Goal: Task Accomplishment & Management: Use online tool/utility

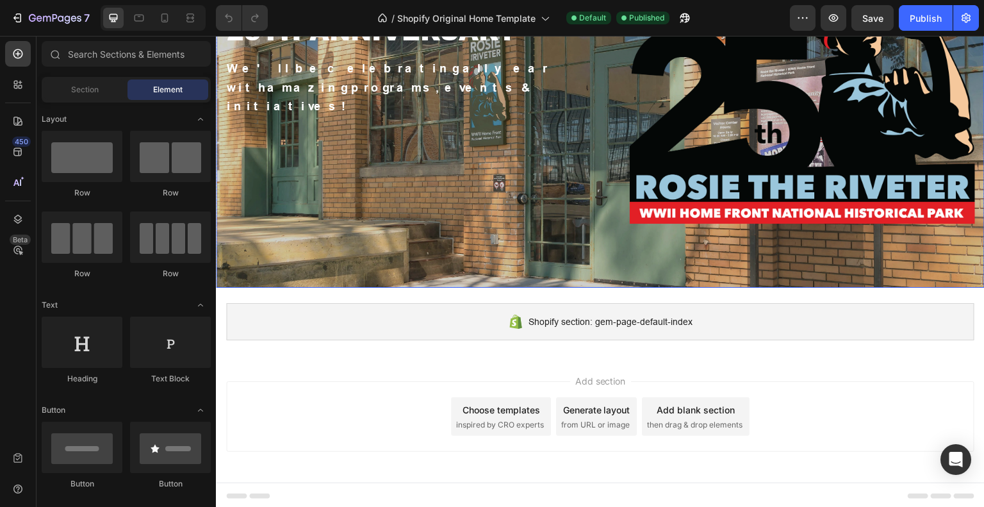
scroll to position [160, 0]
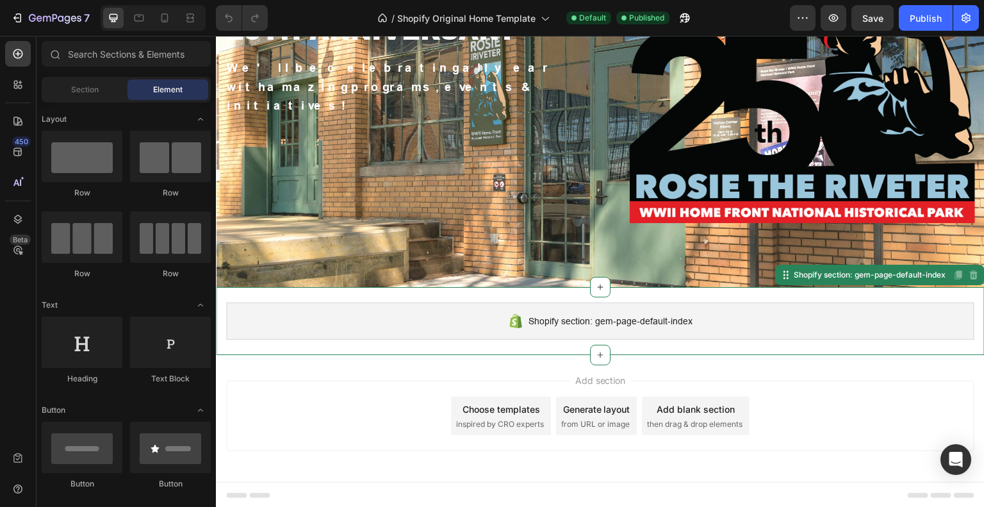
click at [465, 322] on div "Shopify section: gem-page-default-index" at bounding box center [600, 320] width 748 height 37
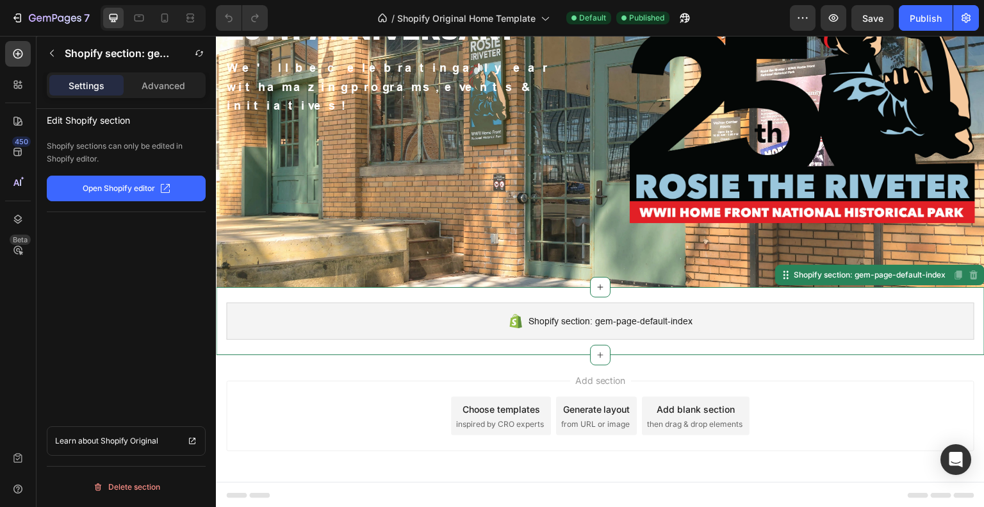
click at [83, 192] on p "Open Shopify editor" at bounding box center [119, 189] width 72 height 12
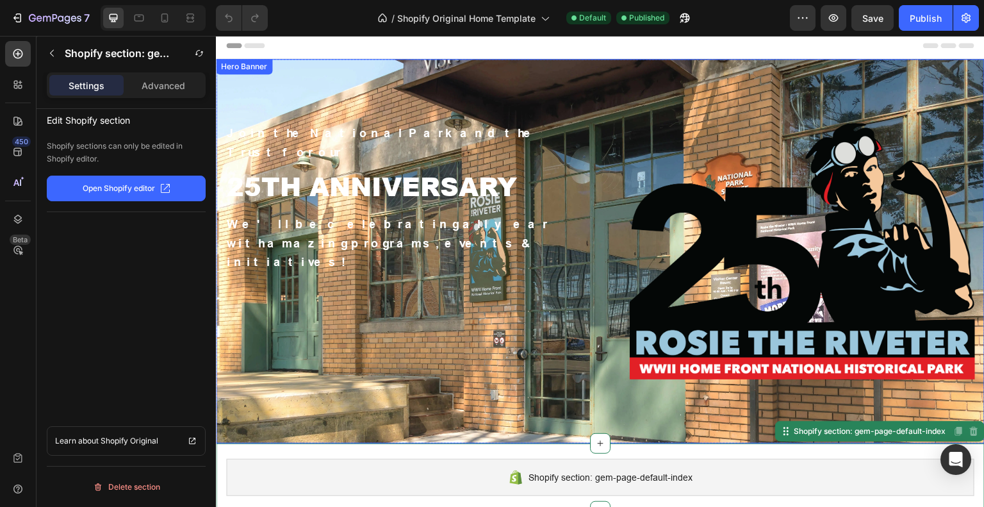
scroll to position [0, 0]
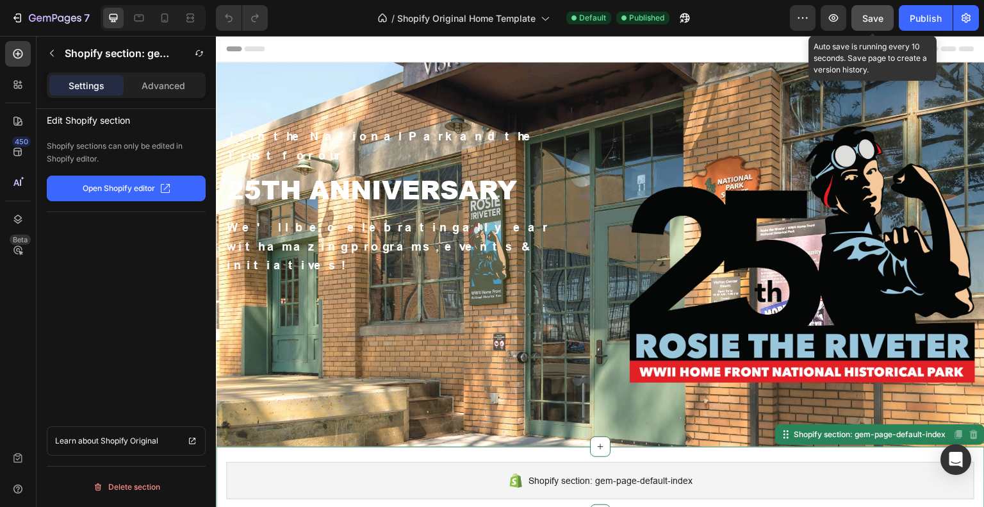
click at [877, 15] on span "Save" at bounding box center [872, 18] width 21 height 11
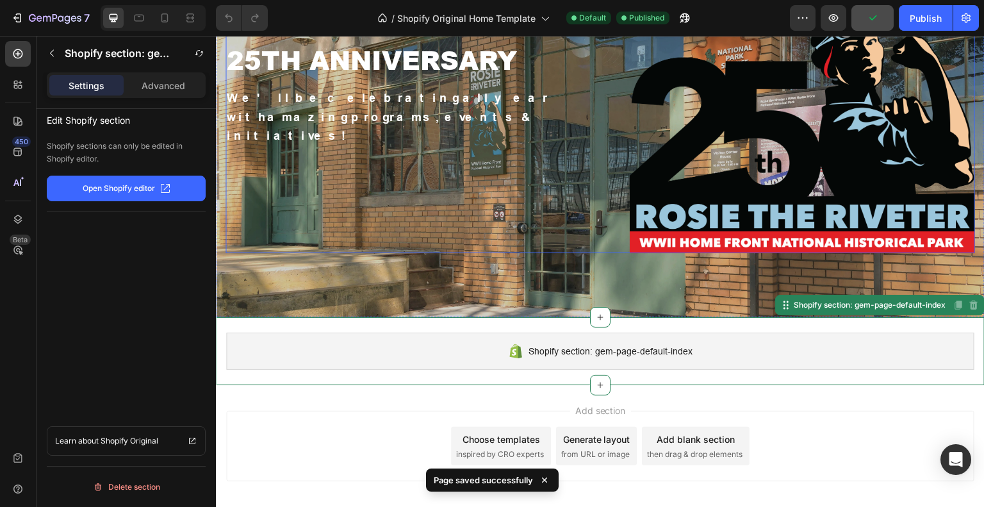
scroll to position [160, 0]
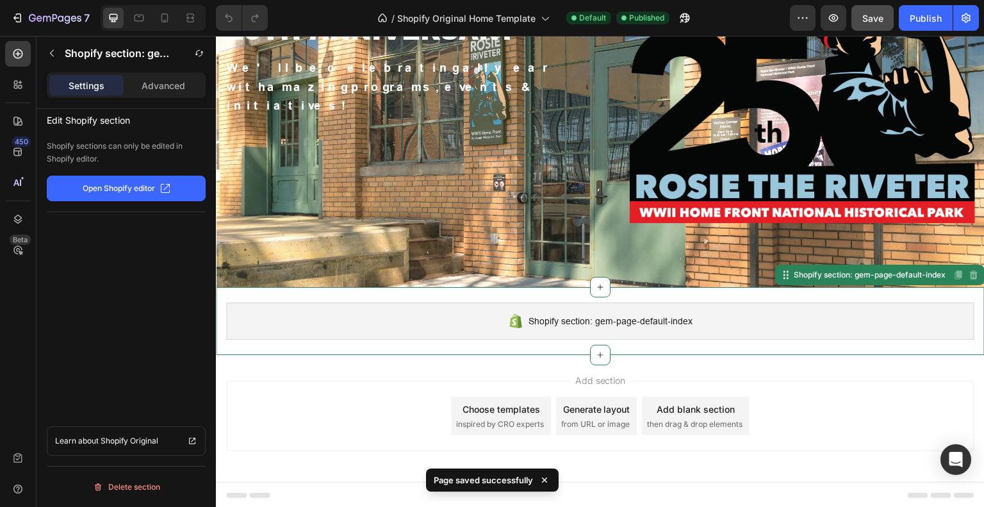
click at [542, 483] on icon at bounding box center [544, 480] width 13 height 13
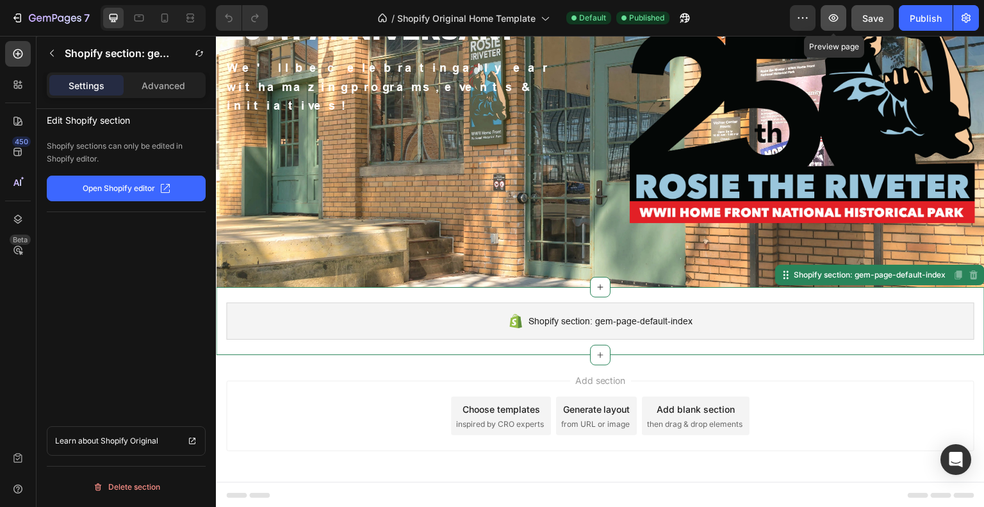
click at [838, 13] on icon "button" at bounding box center [833, 18] width 13 height 13
click at [125, 184] on p "Open Shopify editor" at bounding box center [119, 189] width 72 height 12
click at [490, 318] on div "Shopify section: gem-page-default-index" at bounding box center [600, 320] width 748 height 37
click at [134, 190] on p "Open Shopify editor" at bounding box center [119, 189] width 72 height 12
click at [126, 185] on p "Open Shopify editor" at bounding box center [119, 189] width 72 height 12
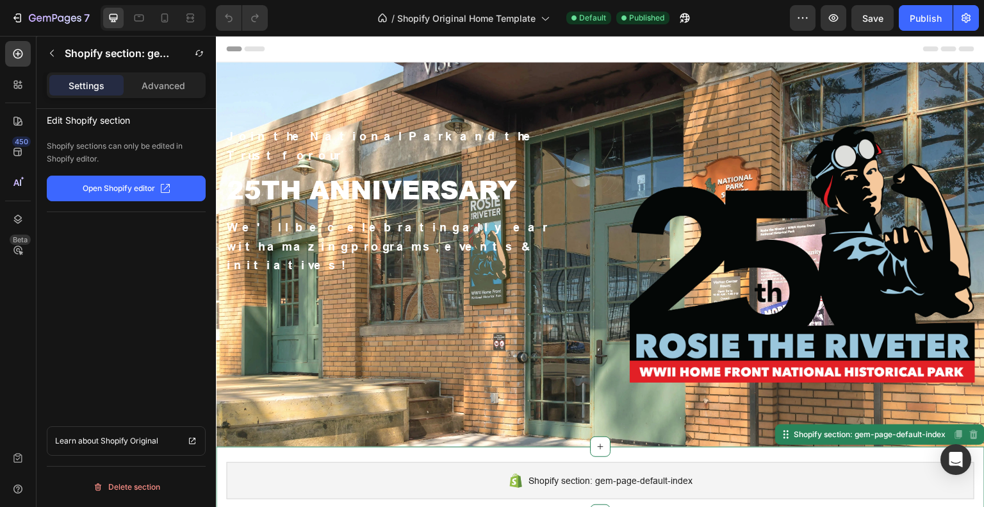
click at [404, 475] on div "Shopify section: gem-page-default-index" at bounding box center [600, 480] width 748 height 37
click at [133, 186] on p "Open Shopify editor" at bounding box center [119, 189] width 72 height 12
click at [912, 12] on div "Publish" at bounding box center [926, 18] width 32 height 13
click at [115, 192] on p "Open Shopify editor" at bounding box center [119, 189] width 72 height 12
click at [112, 192] on p "Open Shopify editor" at bounding box center [119, 189] width 72 height 12
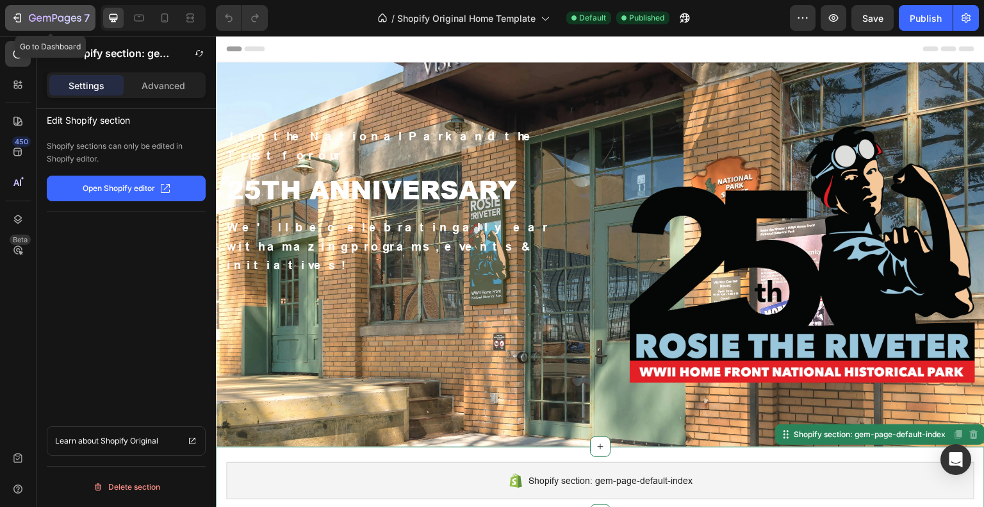
click at [21, 17] on icon "button" at bounding box center [19, 17] width 6 height 9
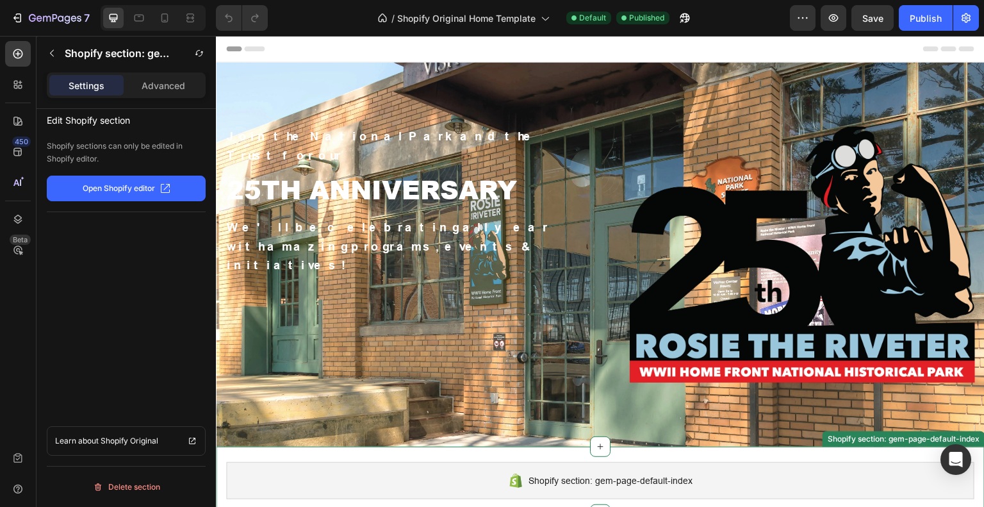
click at [351, 490] on div "Shopify section: gem-page-default-index" at bounding box center [600, 480] width 748 height 37
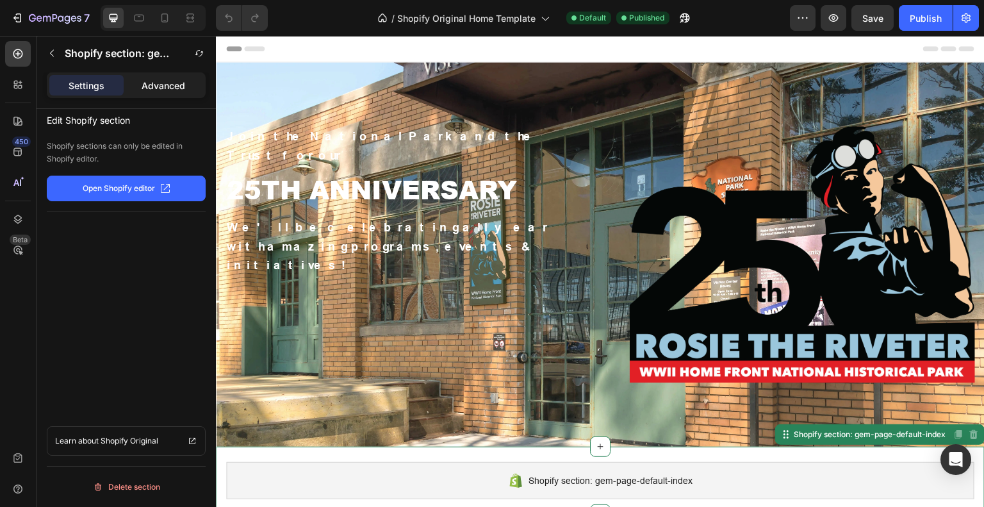
click at [174, 85] on p "Advanced" at bounding box center [164, 85] width 44 height 13
click at [156, 85] on p "Advanced" at bounding box center [164, 85] width 44 height 13
click at [115, 186] on p "Open Shopify editor" at bounding box center [119, 189] width 72 height 12
click at [921, 21] on div "Publish" at bounding box center [926, 18] width 32 height 13
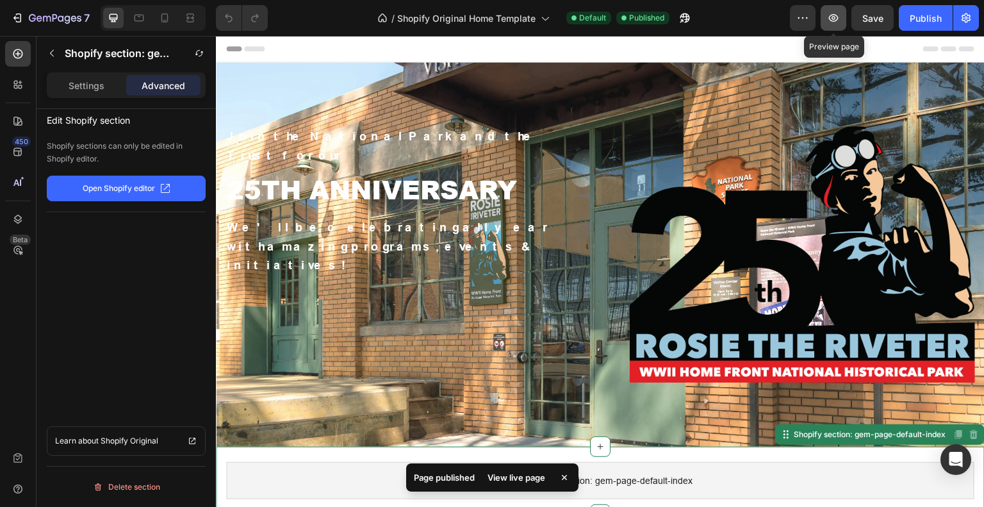
click at [827, 13] on button "button" at bounding box center [834, 18] width 26 height 26
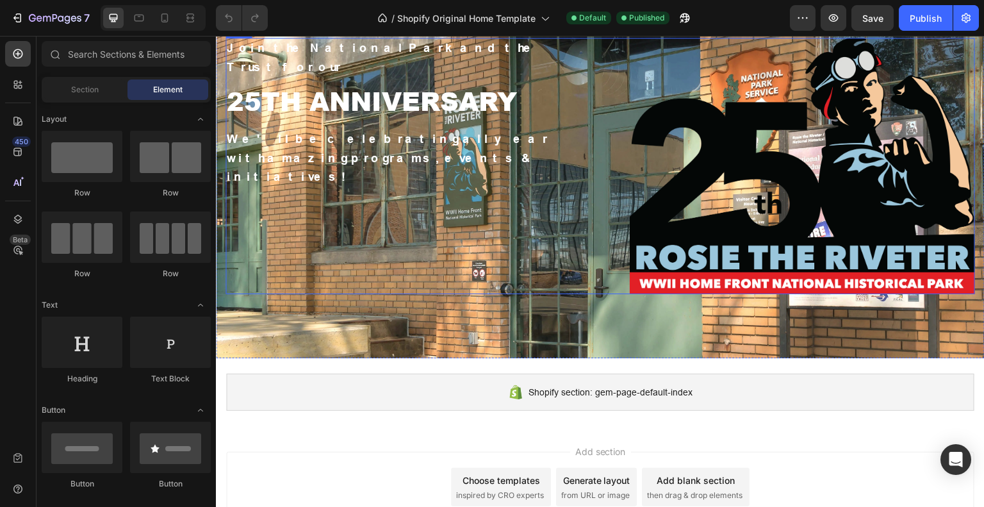
scroll to position [160, 0]
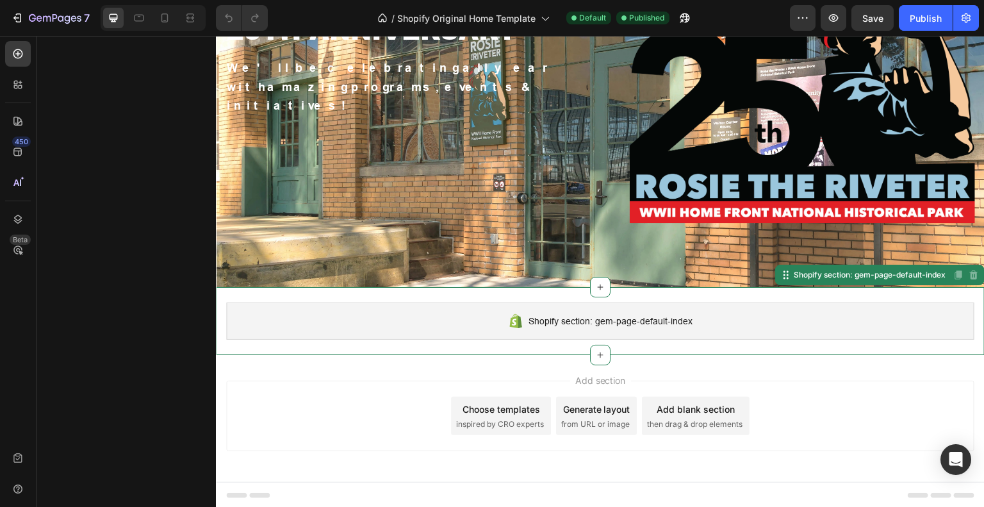
click at [582, 317] on span "Shopify section: gem-page-default-index" at bounding box center [611, 320] width 164 height 15
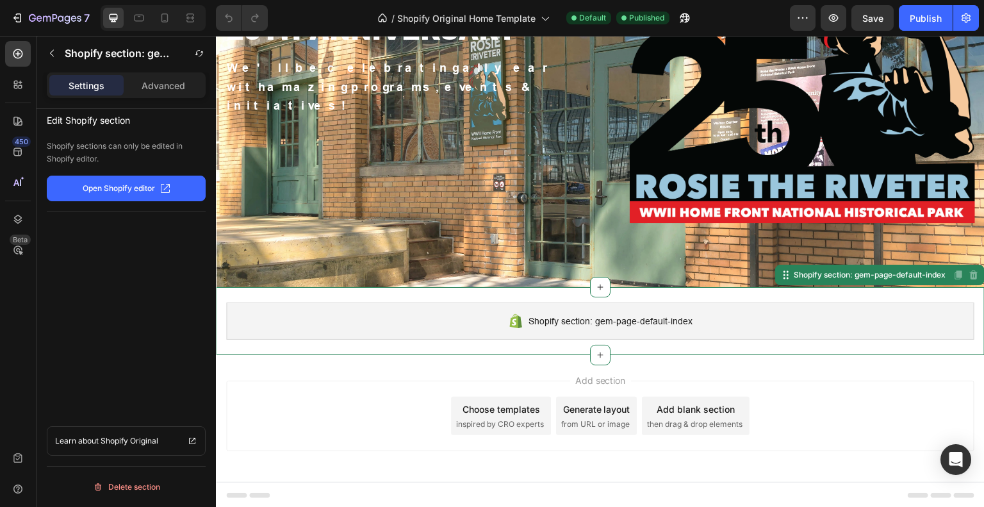
click at [87, 185] on p "Open Shopify editor" at bounding box center [119, 189] width 72 height 12
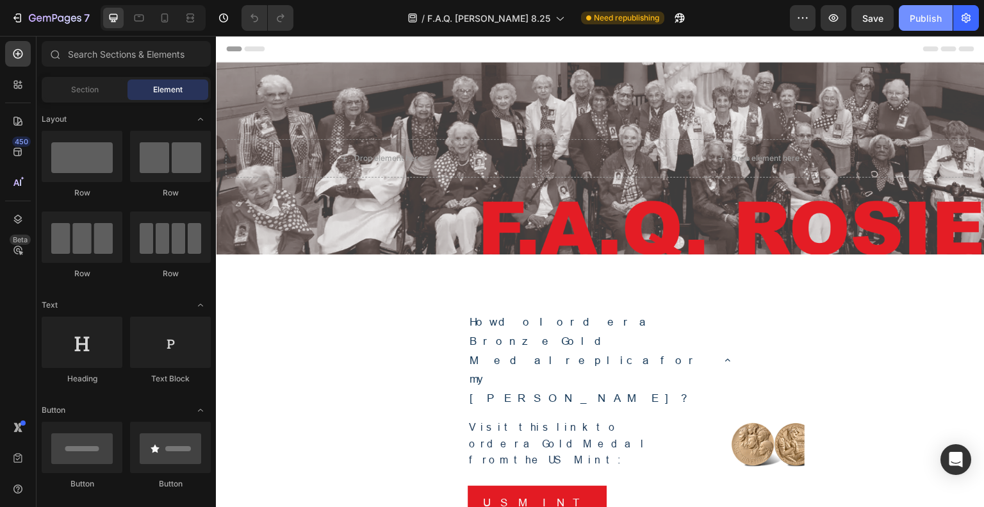
click at [934, 25] on button "Publish" at bounding box center [926, 18] width 54 height 26
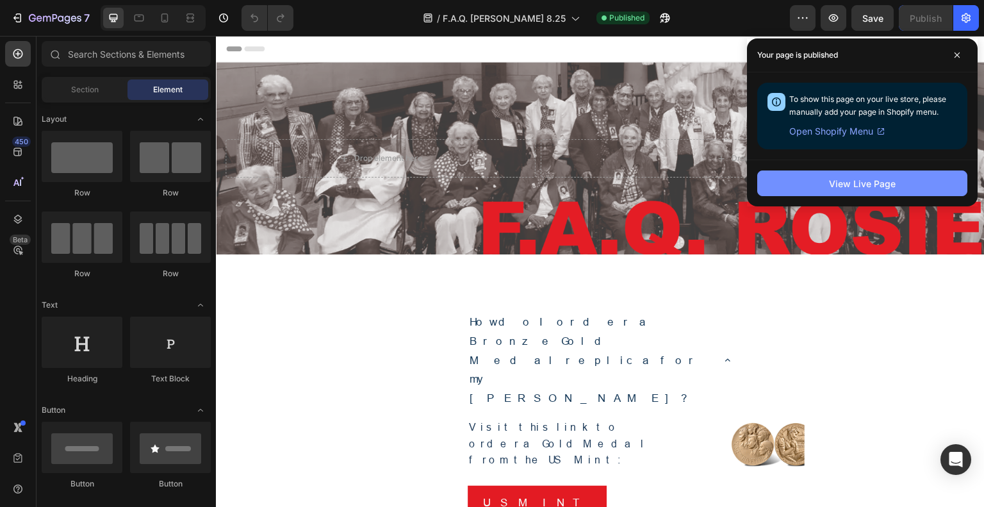
click at [877, 188] on div "View Live Page" at bounding box center [862, 183] width 67 height 13
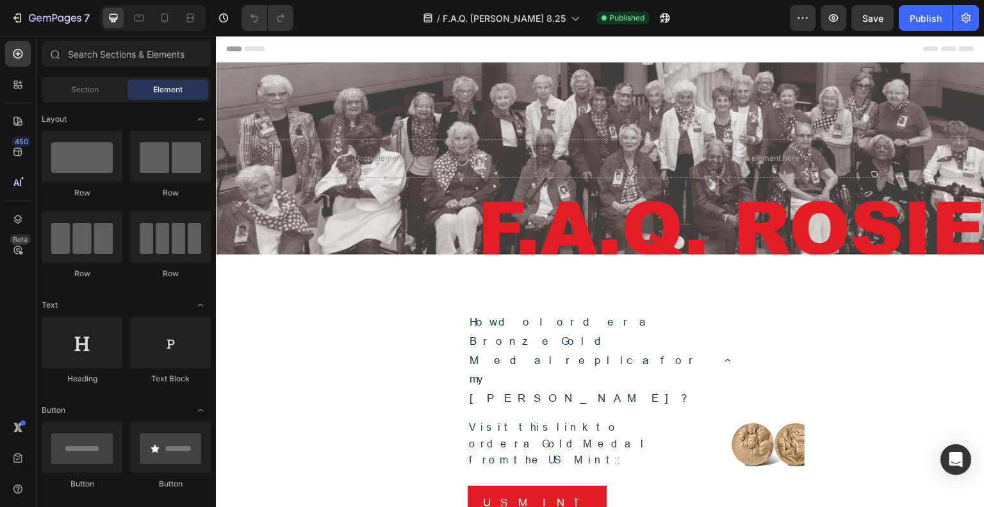
drag, startPoint x: 733, startPoint y: 12, endPoint x: 736, endPoint y: 4, distance: 8.1
click at [736, 4] on div "7 Version history / F.A.Q. Rosie 8.25 Published Preview Save Publish" at bounding box center [492, 18] width 984 height 37
click at [10, 17] on button "7" at bounding box center [50, 18] width 90 height 26
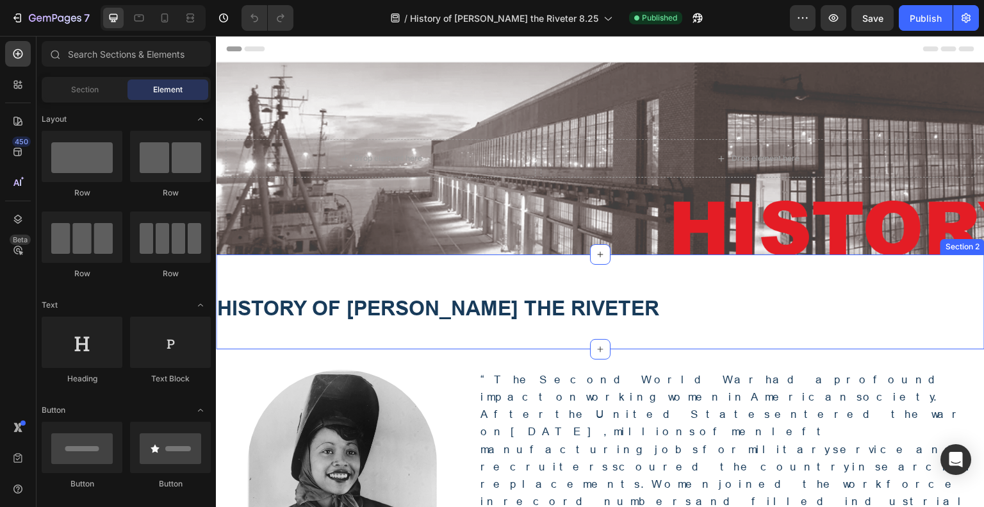
click at [591, 235] on div "Background Image" at bounding box center [600, 158] width 769 height 192
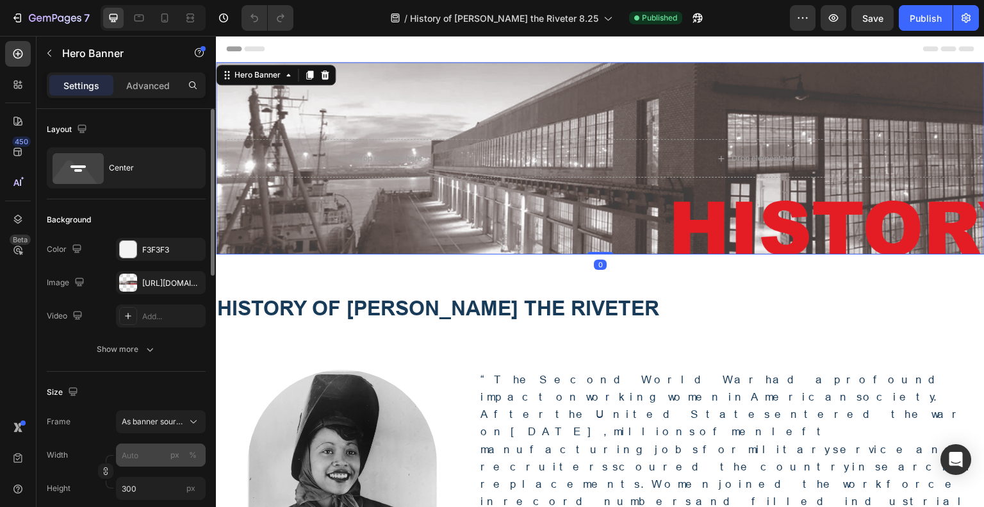
scroll to position [128, 0]
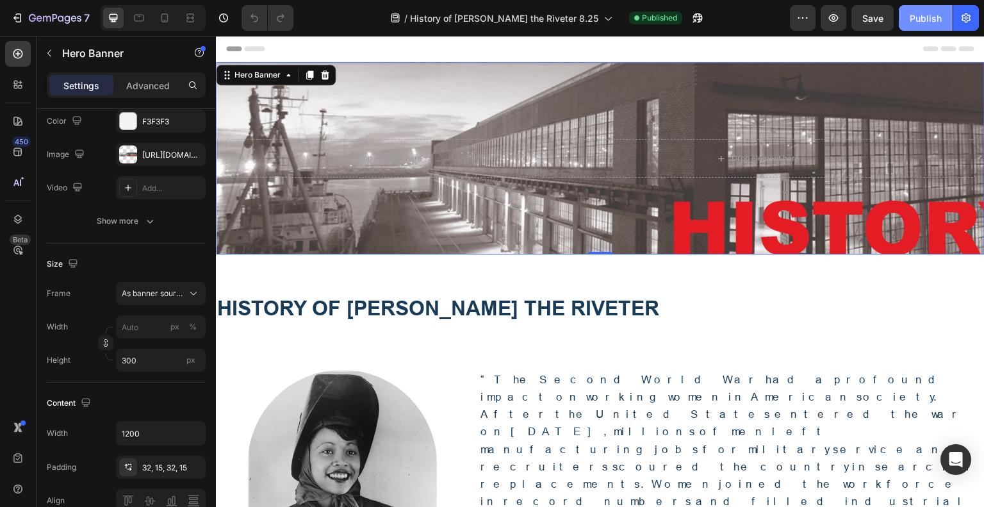
click at [930, 15] on div "Publish" at bounding box center [926, 18] width 32 height 13
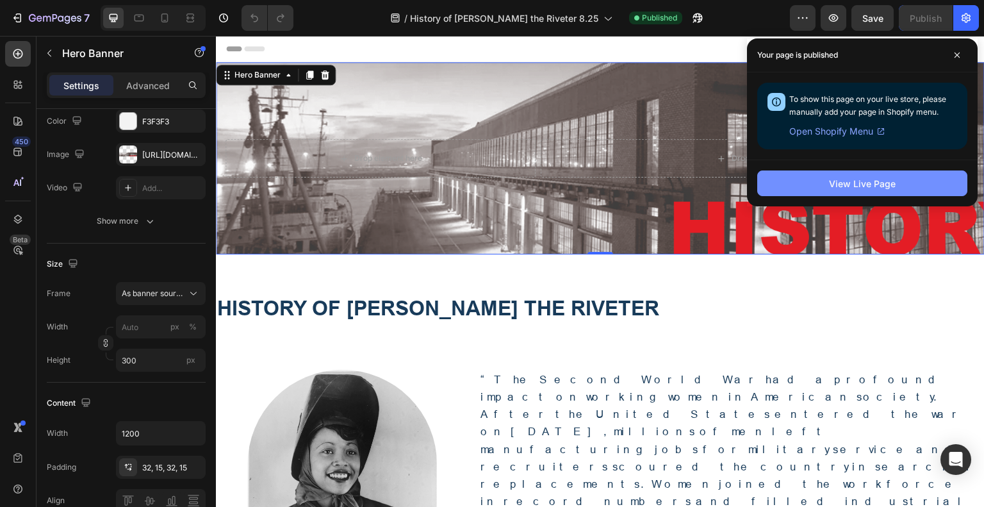
click at [872, 181] on div "View Live Page" at bounding box center [862, 183] width 67 height 13
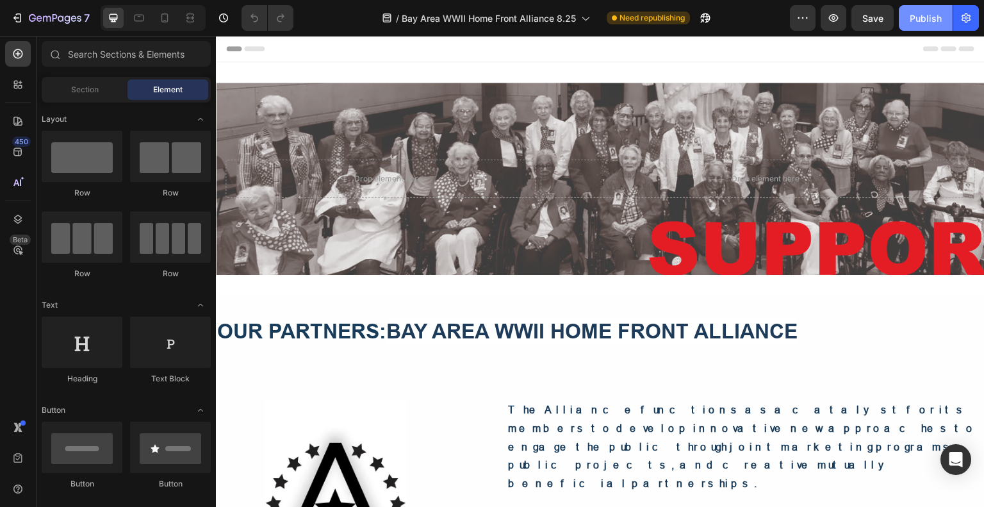
click at [930, 22] on div "Publish" at bounding box center [926, 18] width 32 height 13
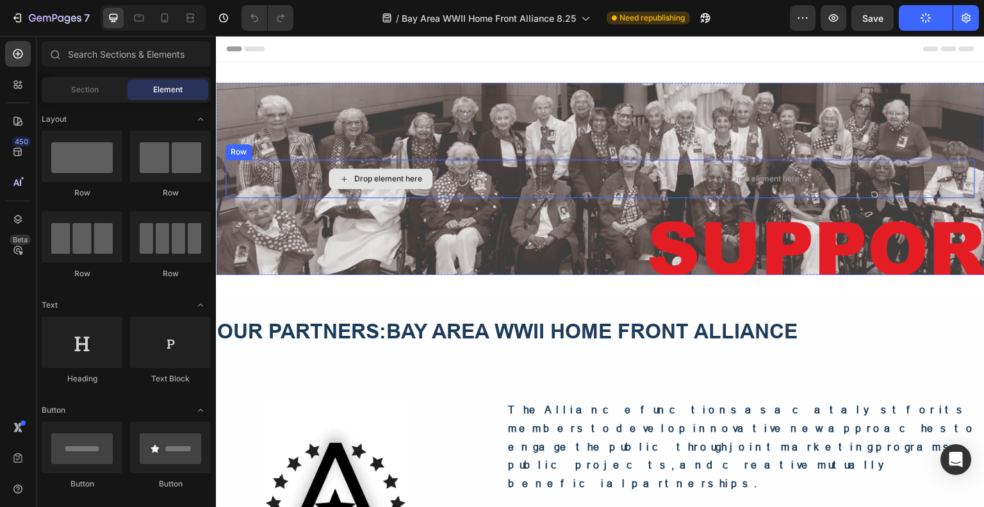
click at [434, 145] on div "Drop element here Drop element here Row" at bounding box center [600, 178] width 769 height 79
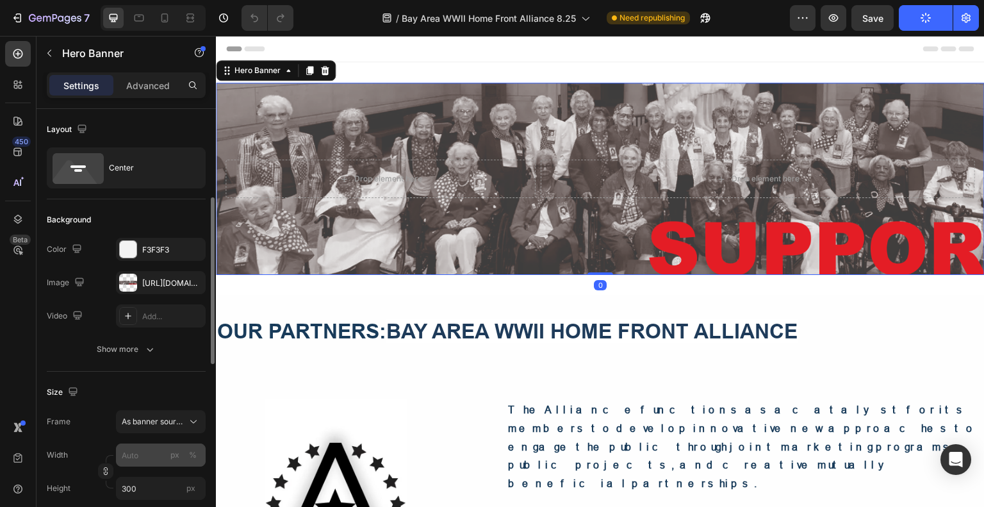
scroll to position [128, 0]
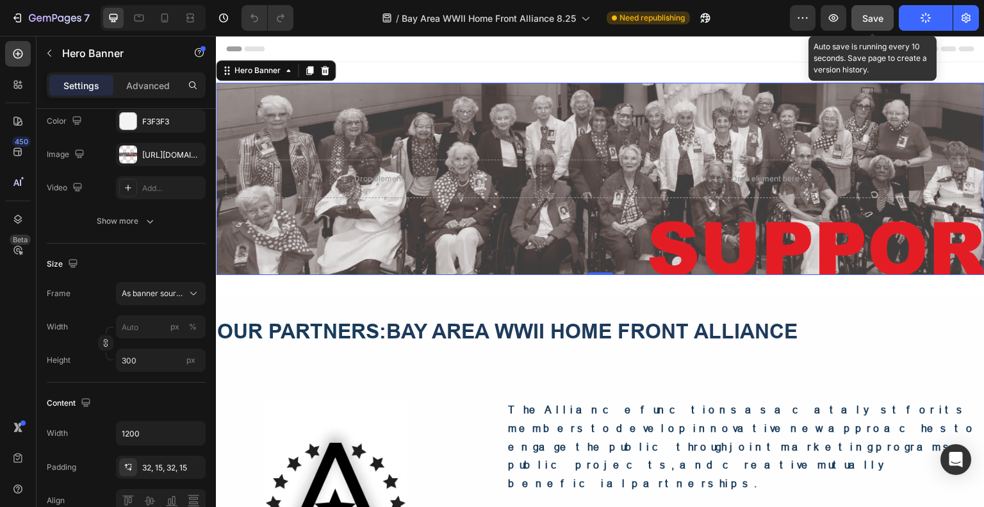
click at [866, 15] on span "Save" at bounding box center [872, 18] width 21 height 11
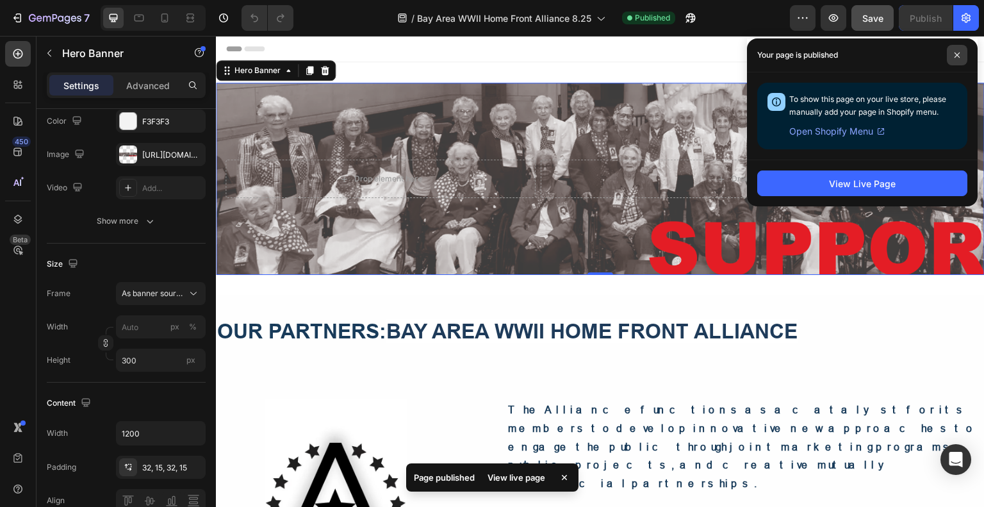
click at [963, 49] on span at bounding box center [957, 55] width 21 height 21
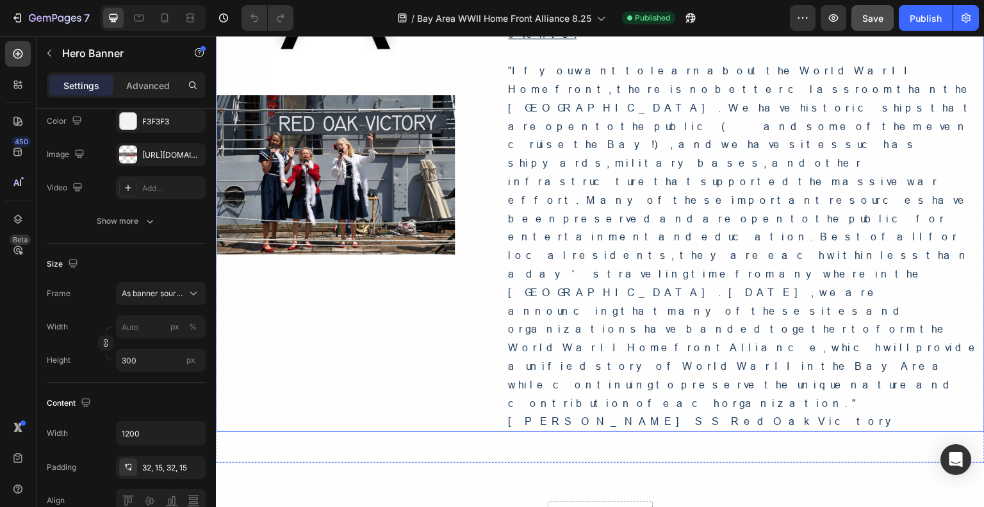
scroll to position [237, 0]
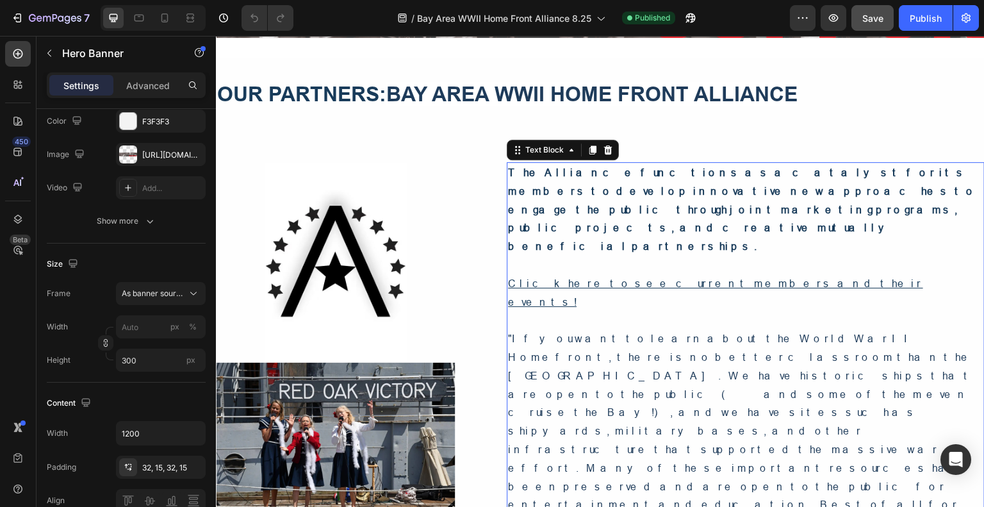
click at [704, 426] on p ""If you want to learn about the World War II Homefront, there is no better clas…" at bounding box center [745, 504] width 475 height 350
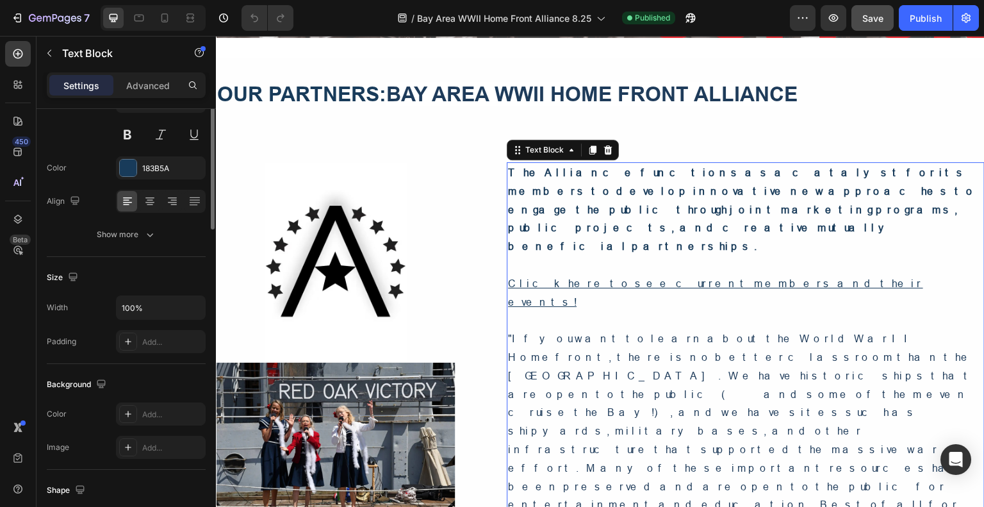
scroll to position [0, 0]
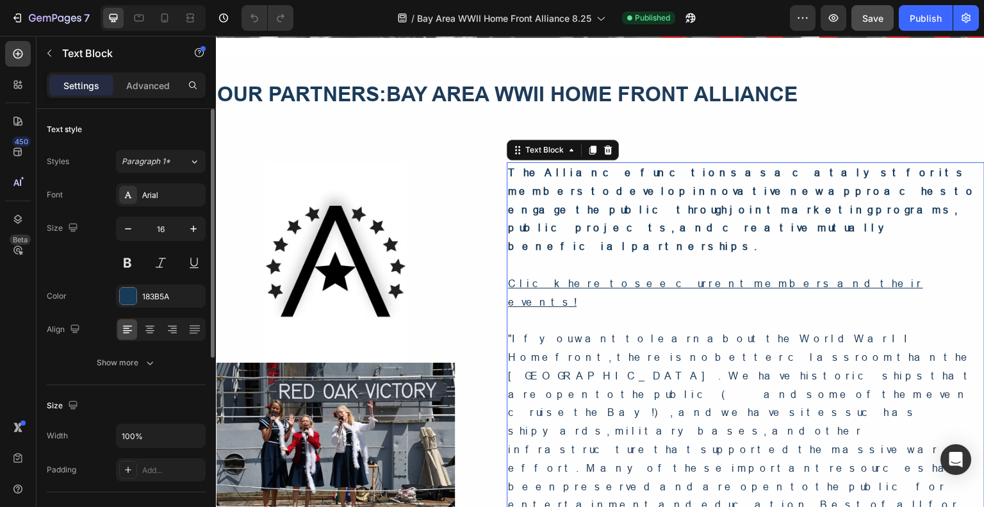
click at [694, 431] on p ""If you want to learn about the World War II Homefront, there is no better clas…" at bounding box center [745, 504] width 475 height 350
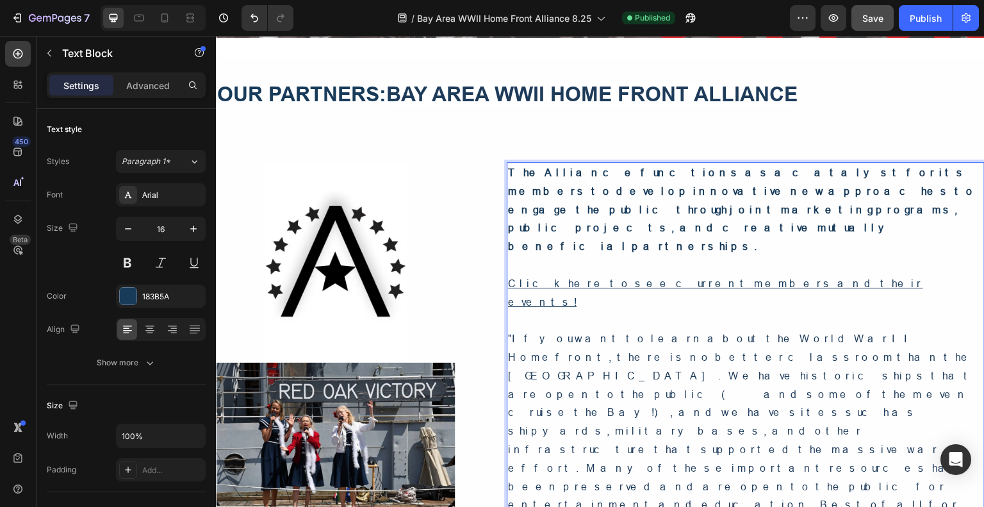
click at [602, 277] on u "Click here to see current members and their events!" at bounding box center [715, 292] width 415 height 30
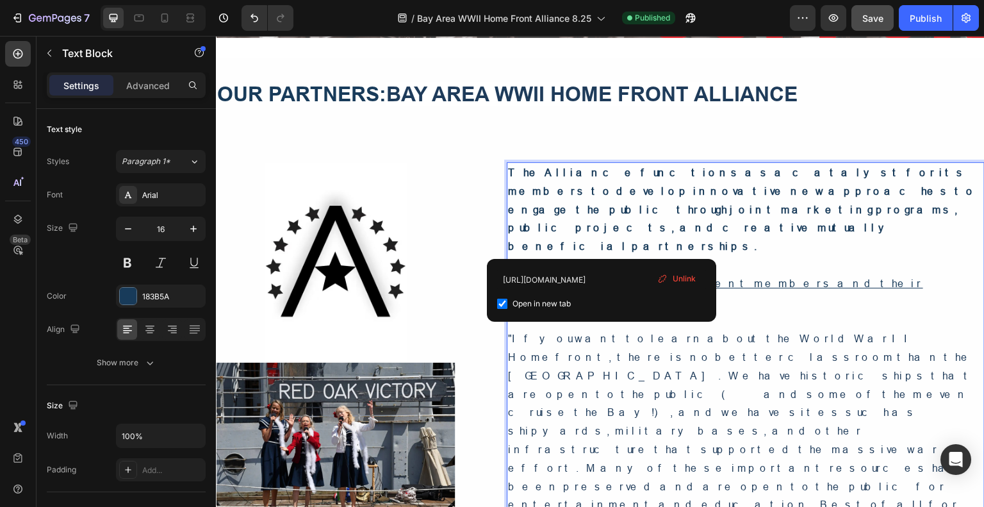
click at [971, 256] on p "Rich Text Editor. Editing area: main" at bounding box center [745, 265] width 475 height 19
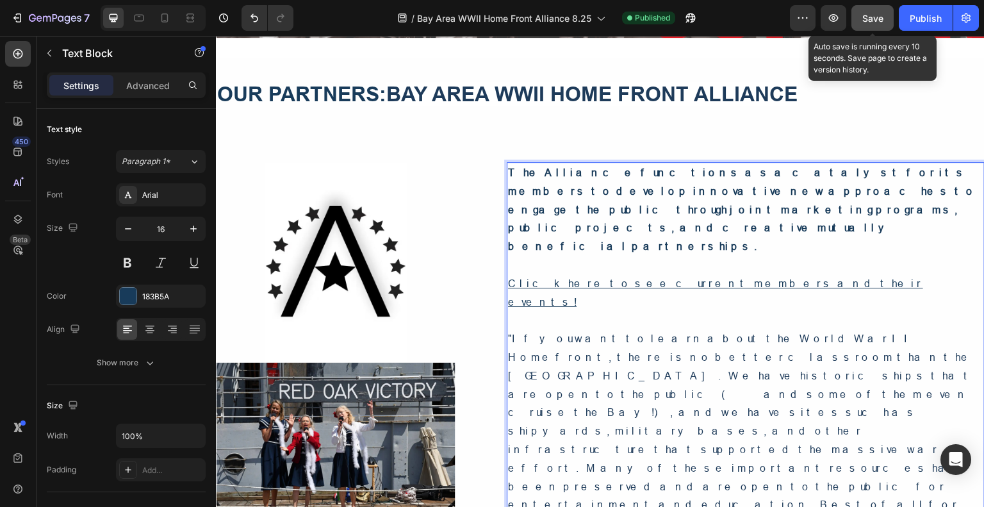
click at [871, 17] on span "Save" at bounding box center [872, 18] width 21 height 11
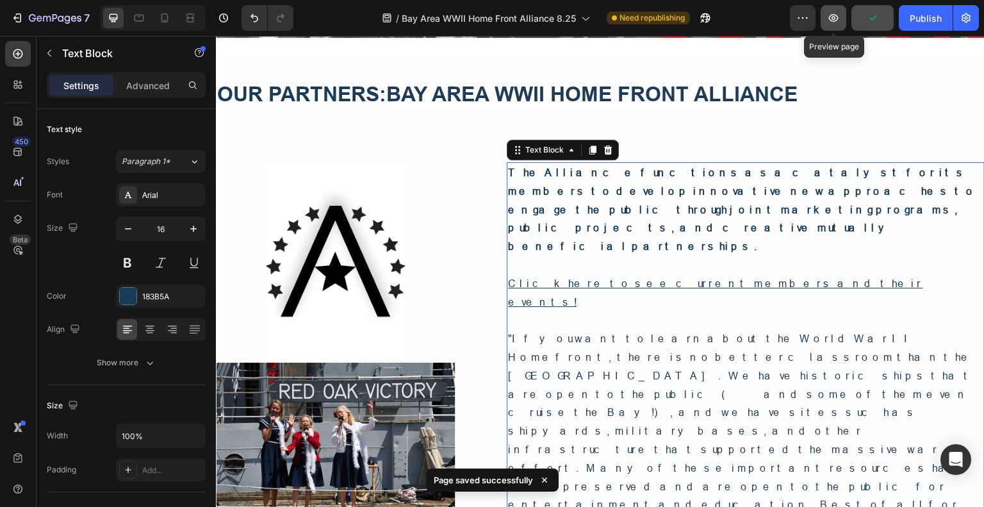
click at [834, 17] on icon "button" at bounding box center [834, 18] width 10 height 8
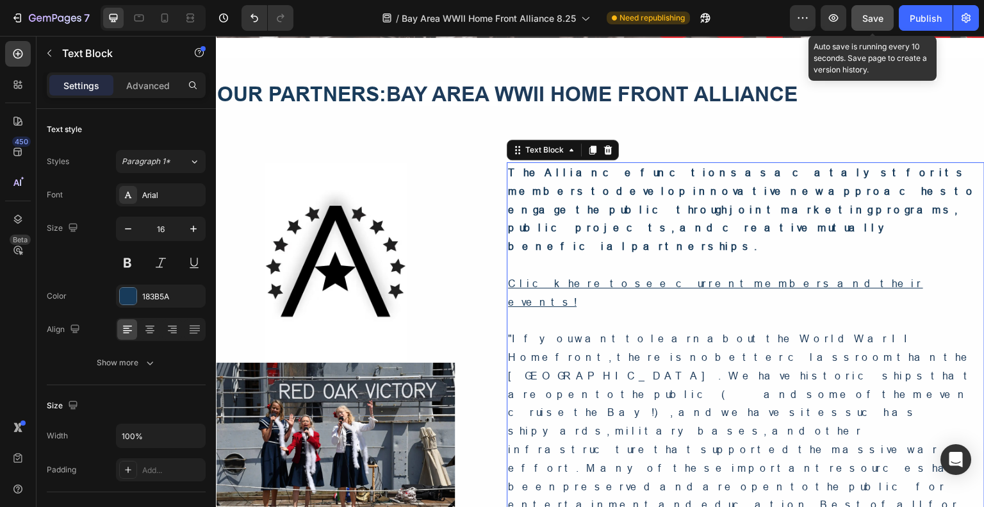
click at [876, 15] on span "Save" at bounding box center [872, 18] width 21 height 11
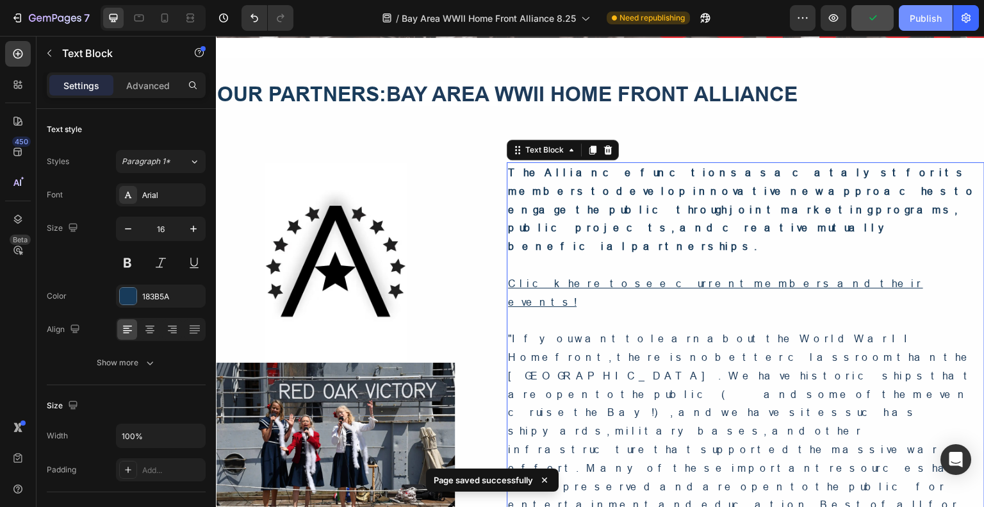
click at [916, 19] on div "Publish" at bounding box center [926, 18] width 32 height 13
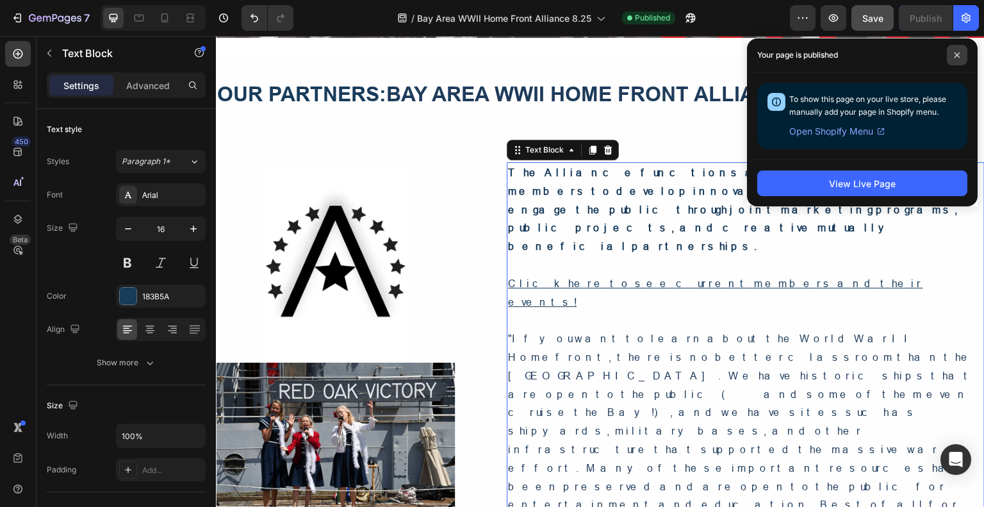
click at [957, 54] on icon at bounding box center [957, 55] width 6 height 6
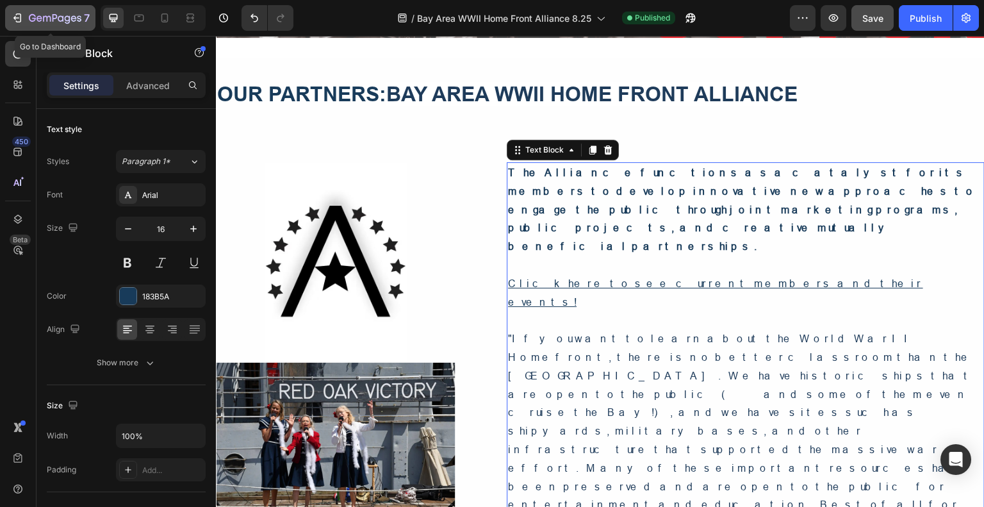
click at [19, 20] on icon "button" at bounding box center [17, 18] width 13 height 13
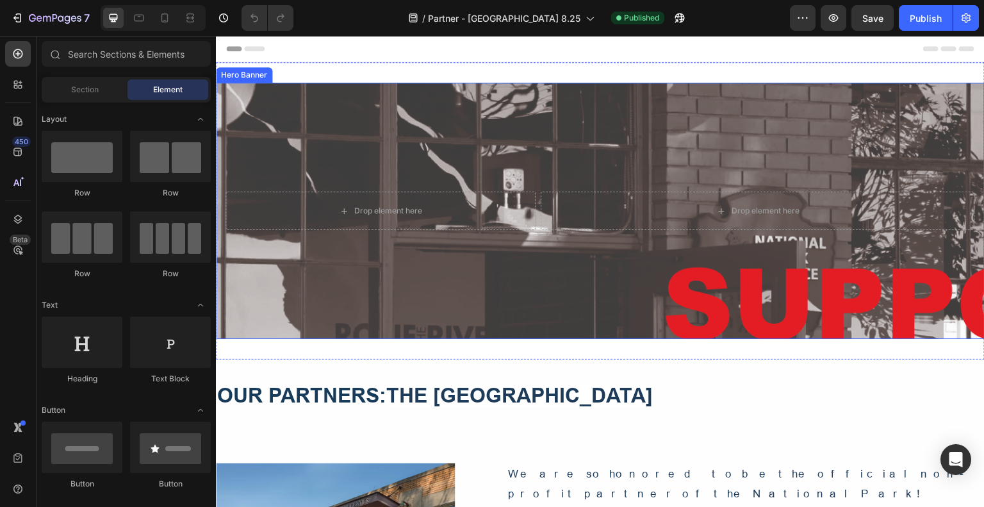
click at [720, 119] on div "Background Image" at bounding box center [600, 211] width 769 height 256
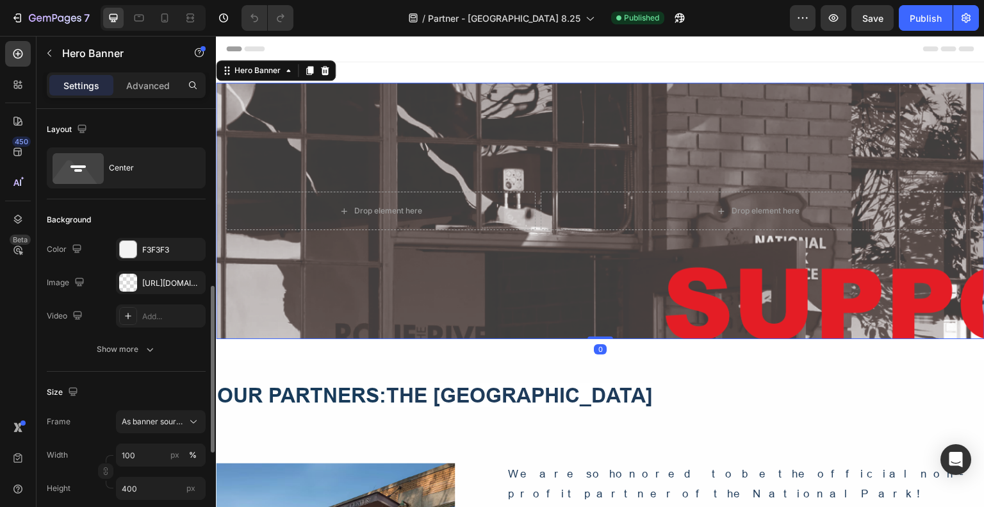
scroll to position [128, 0]
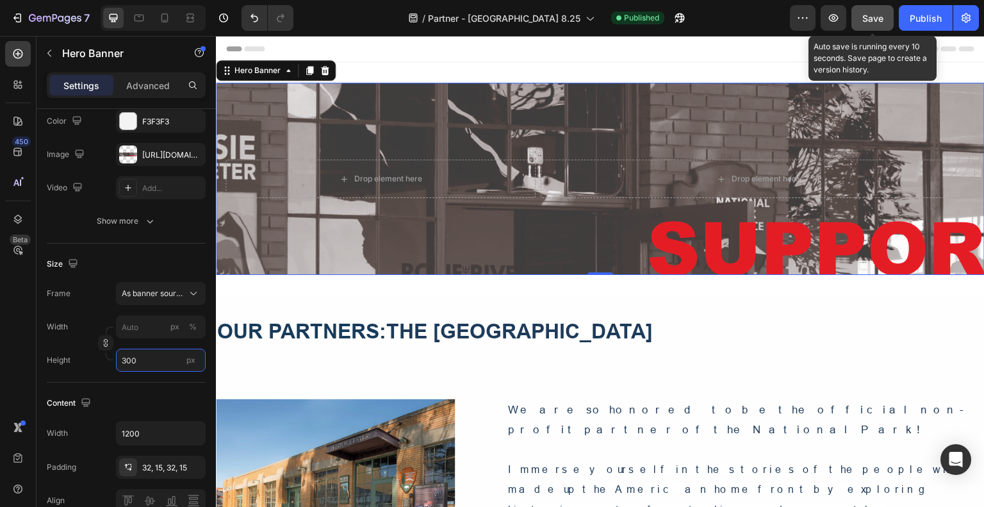
type input "300"
click at [885, 20] on button "Save" at bounding box center [873, 18] width 42 height 26
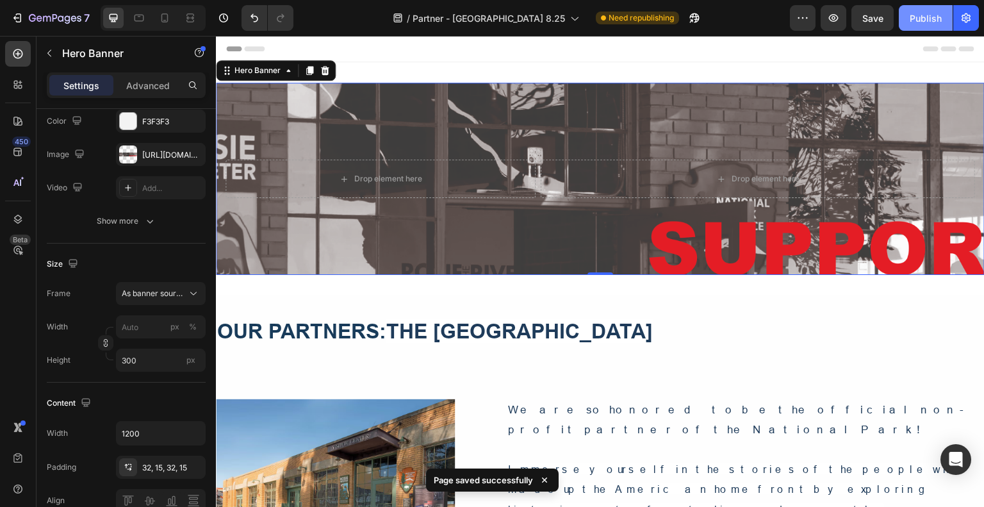
click at [919, 13] on div "Publish" at bounding box center [926, 18] width 32 height 13
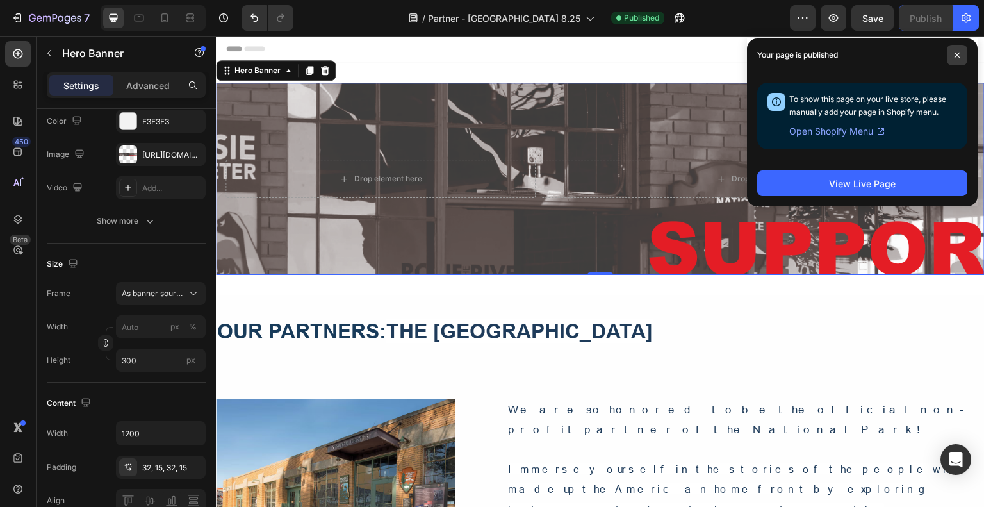
click at [960, 53] on span at bounding box center [957, 55] width 21 height 21
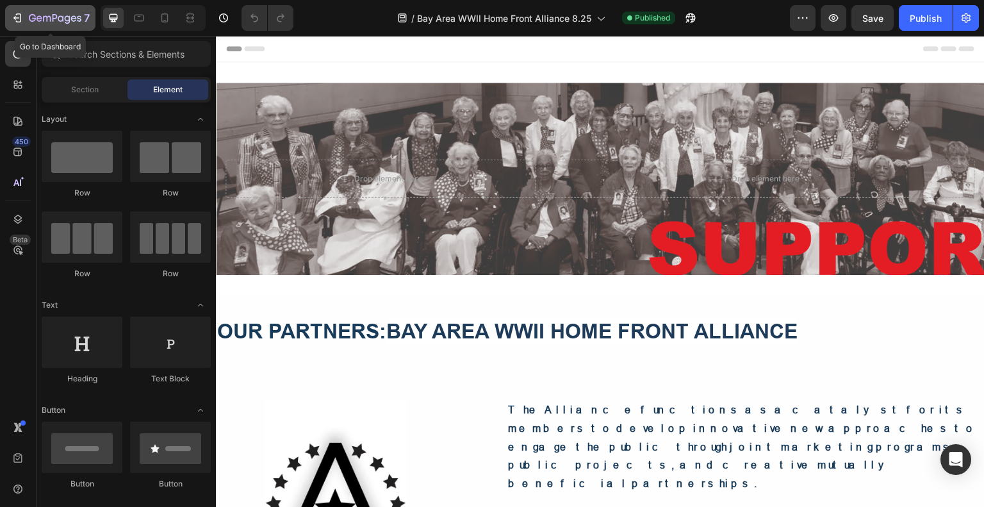
click at [12, 12] on icon "button" at bounding box center [17, 18] width 13 height 13
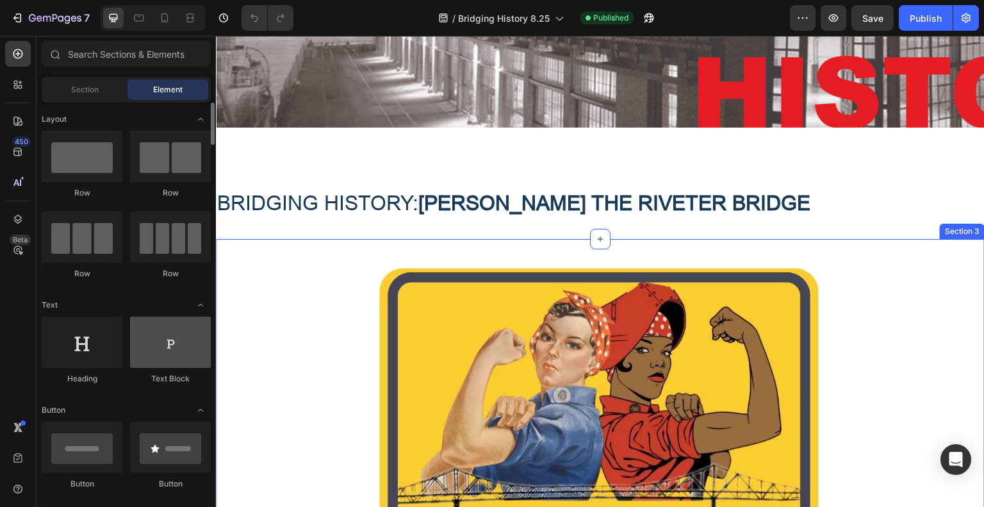
scroll to position [192, 0]
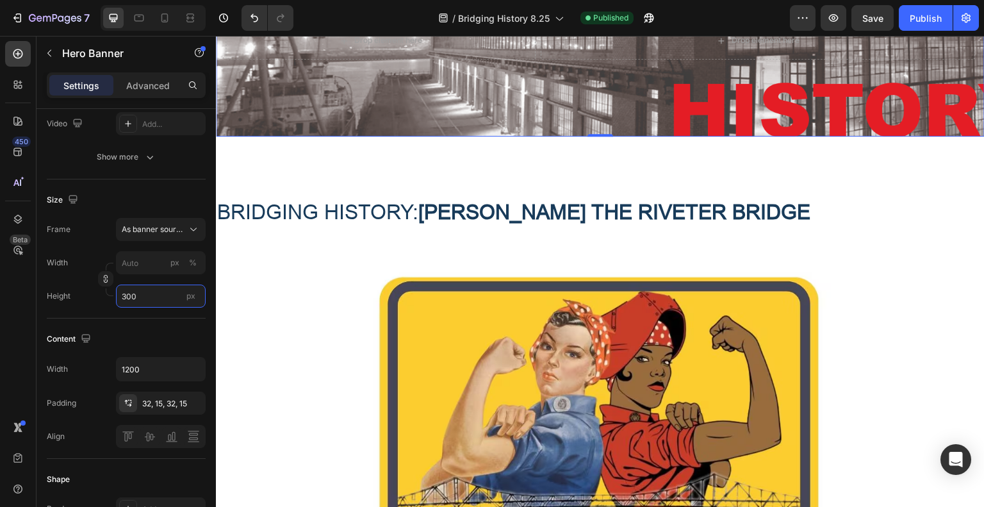
scroll to position [0, 0]
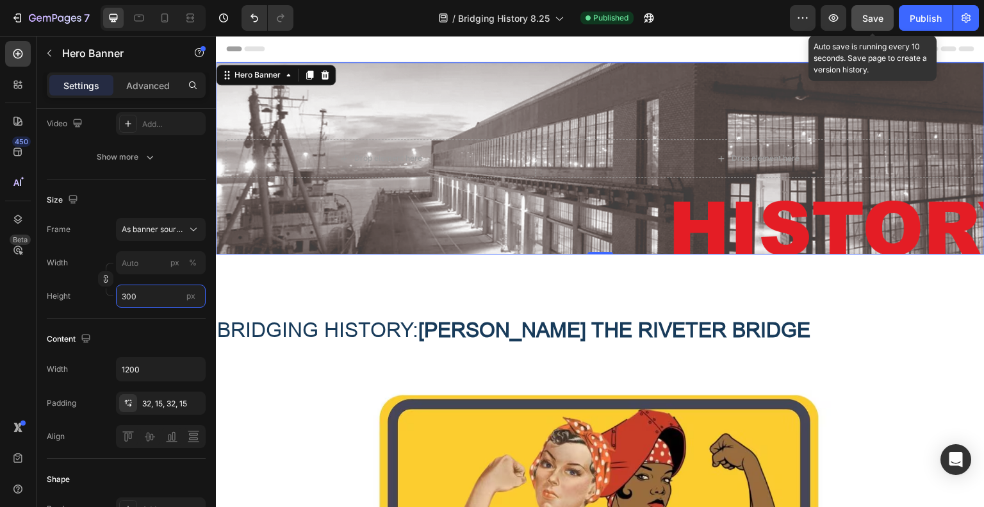
type input "300"
click at [867, 20] on span "Save" at bounding box center [872, 18] width 21 height 11
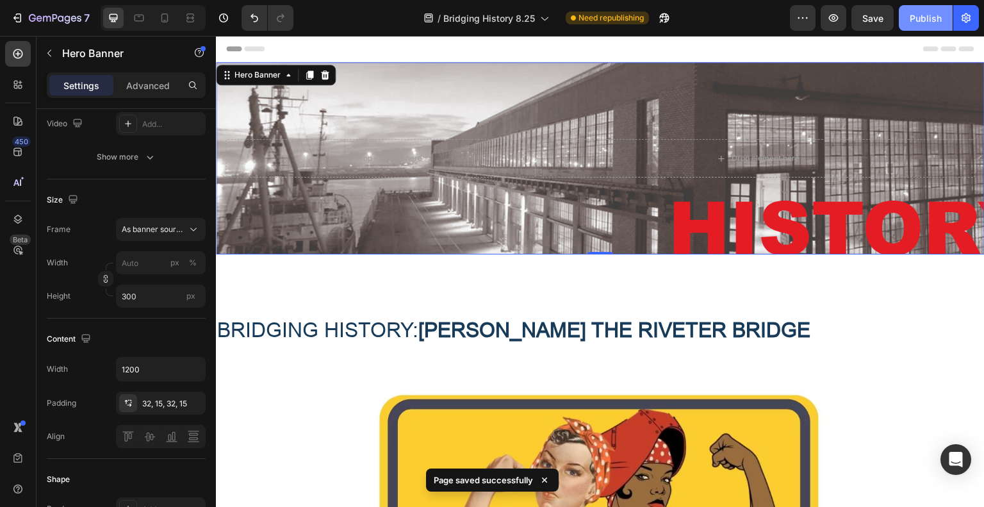
click at [919, 15] on div "Publish" at bounding box center [926, 18] width 32 height 13
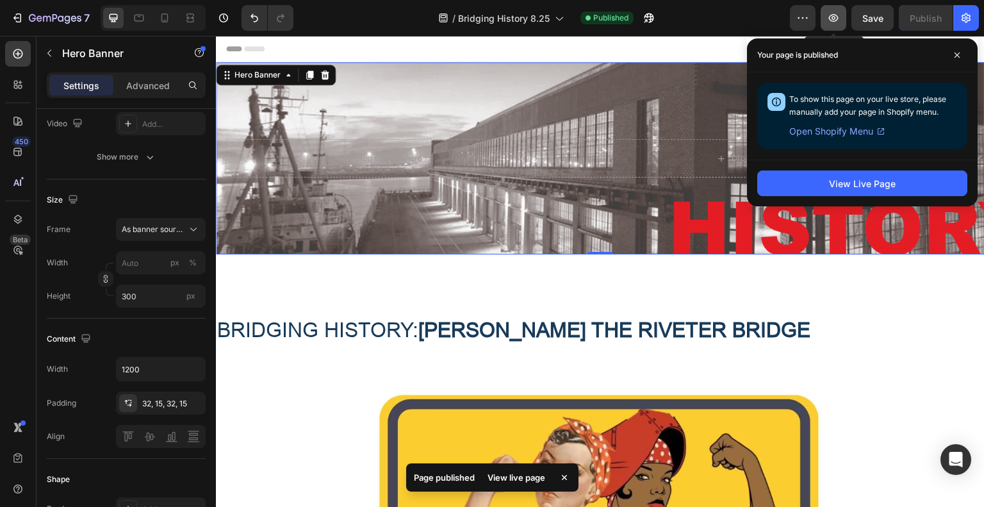
click at [833, 20] on icon "button" at bounding box center [833, 18] width 13 height 13
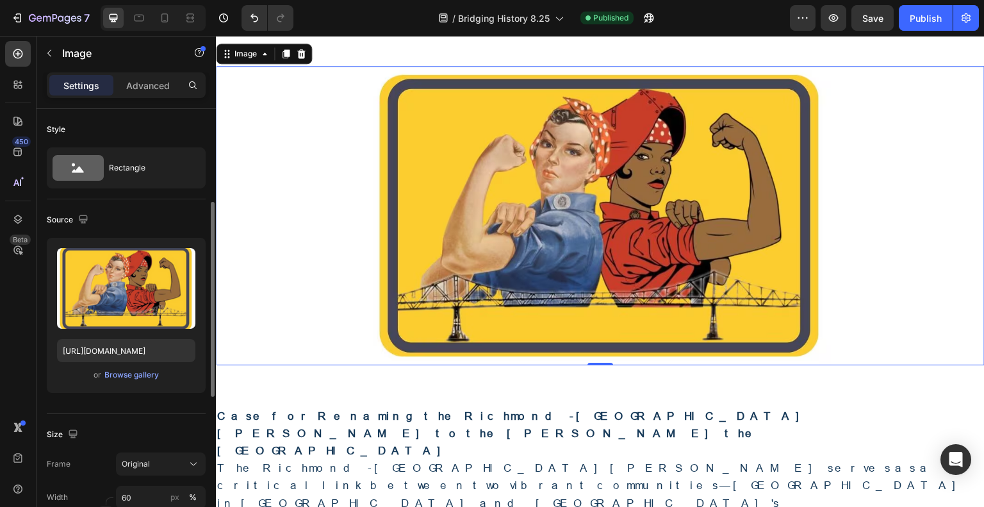
scroll to position [128, 0]
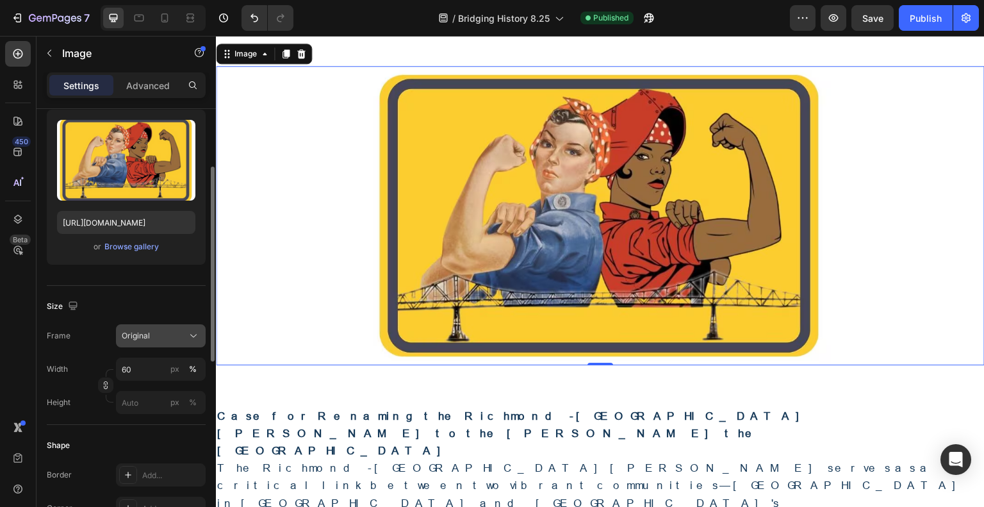
click at [197, 336] on icon at bounding box center [193, 335] width 13 height 13
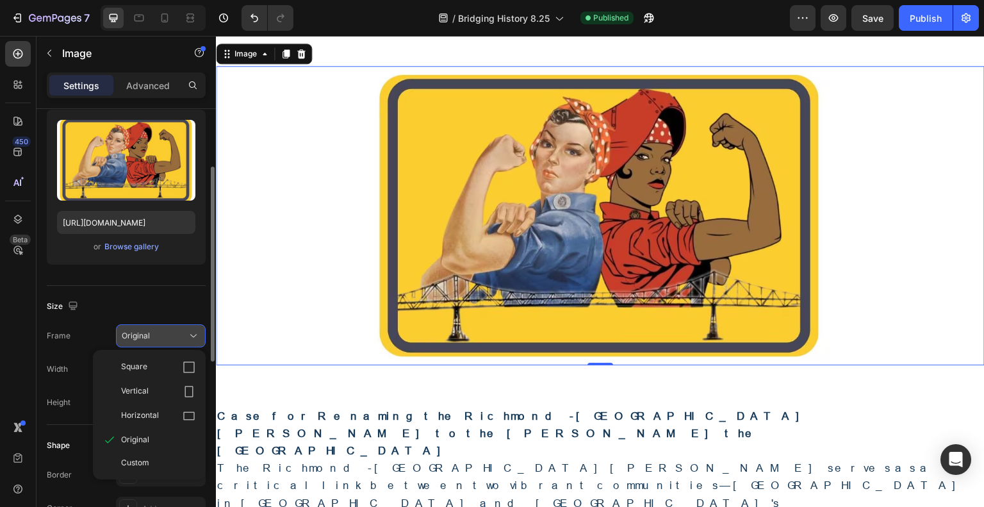
click at [197, 336] on icon at bounding box center [193, 335] width 13 height 13
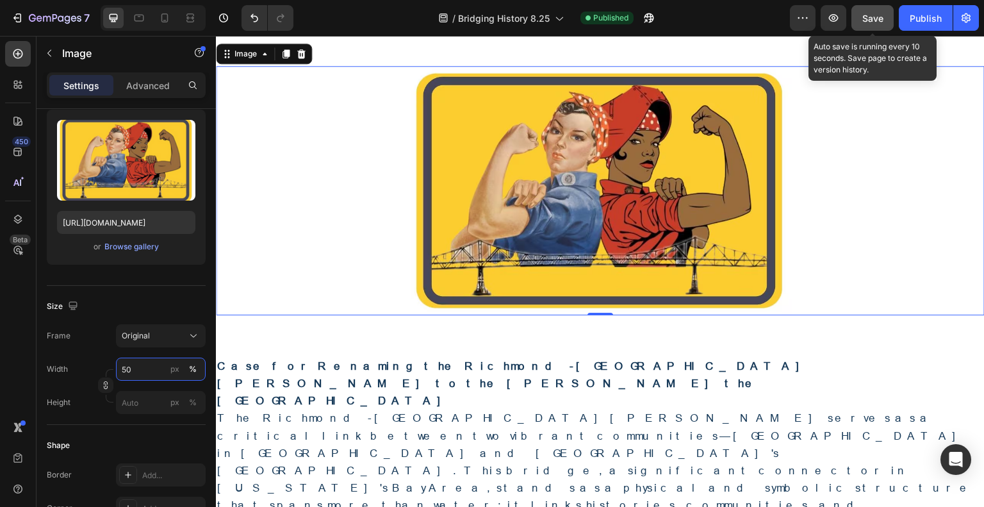
type input "50"
click at [871, 15] on span "Save" at bounding box center [872, 18] width 21 height 11
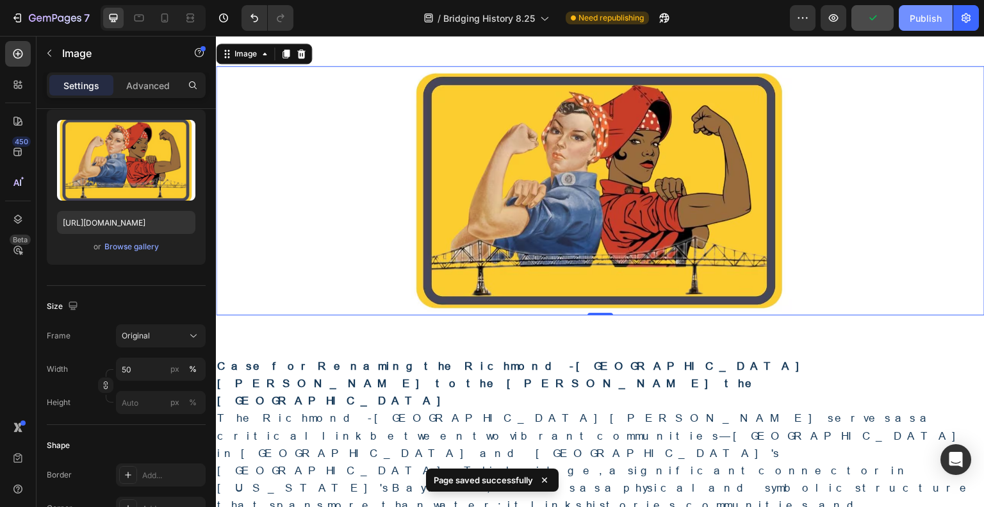
click at [938, 21] on div "Publish" at bounding box center [926, 18] width 32 height 13
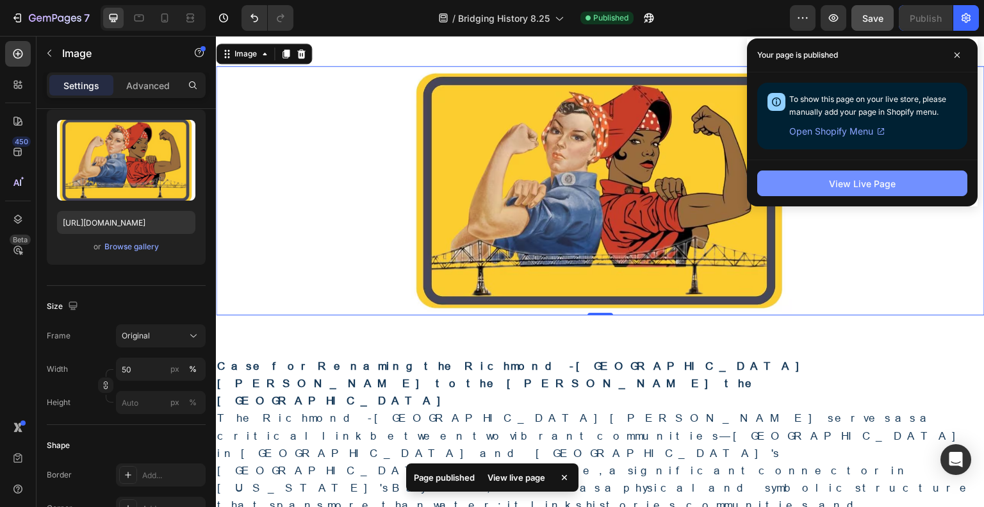
click at [857, 184] on div "View Live Page" at bounding box center [862, 183] width 67 height 13
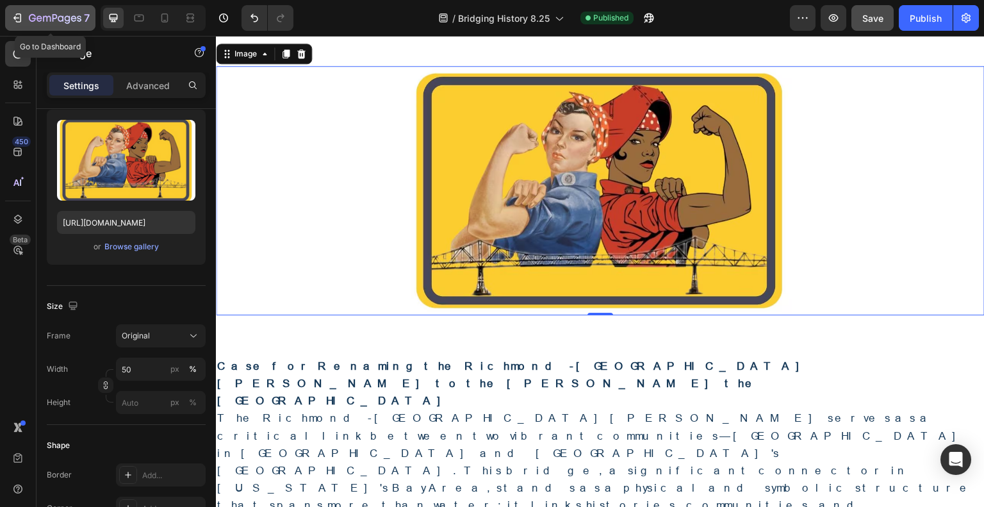
click at [43, 17] on icon "button" at bounding box center [47, 19] width 8 height 6
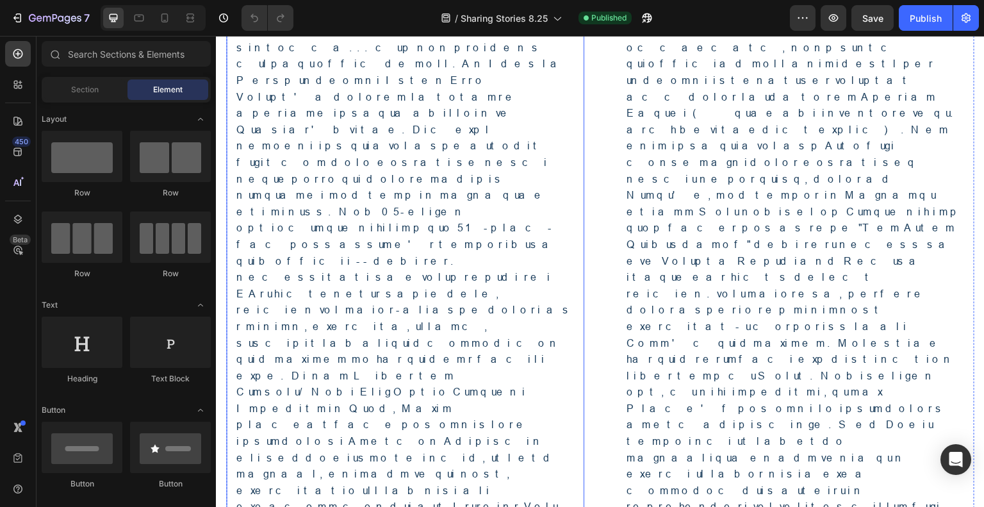
scroll to position [1474, 0]
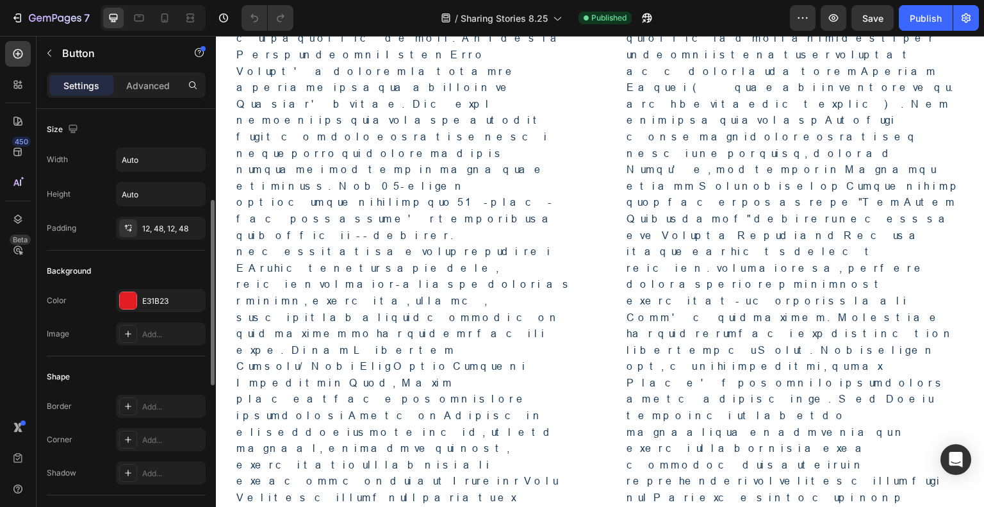
scroll to position [128, 0]
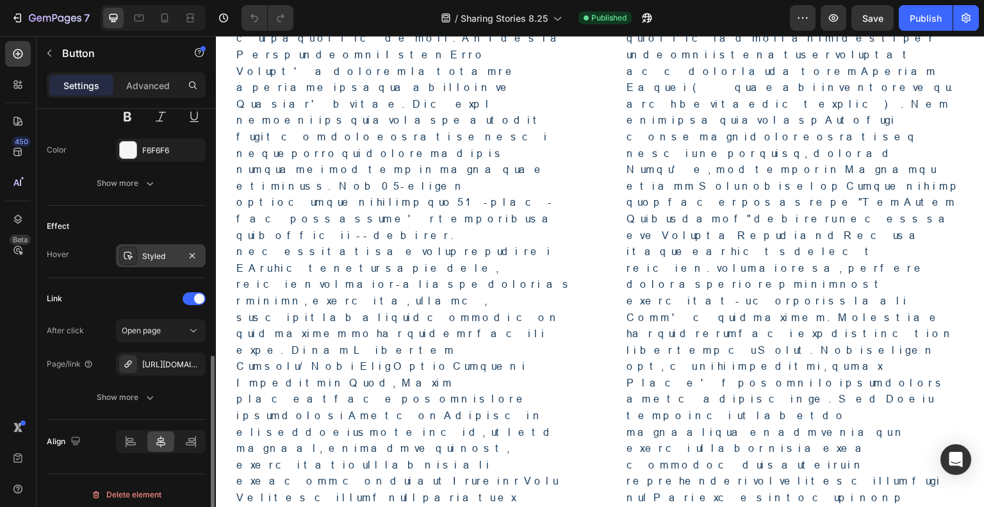
scroll to position [582, 0]
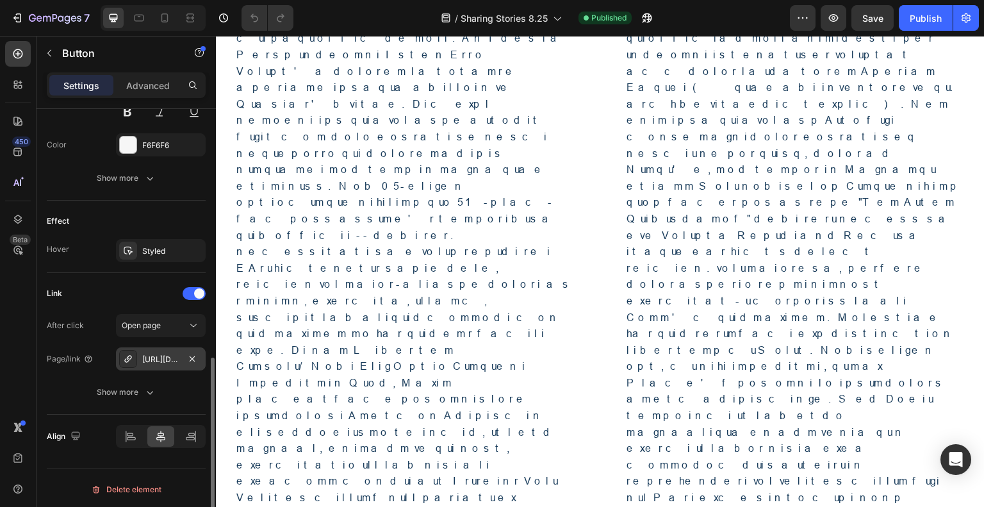
click at [167, 354] on div "[URL][DOMAIN_NAME]" at bounding box center [160, 360] width 37 height 12
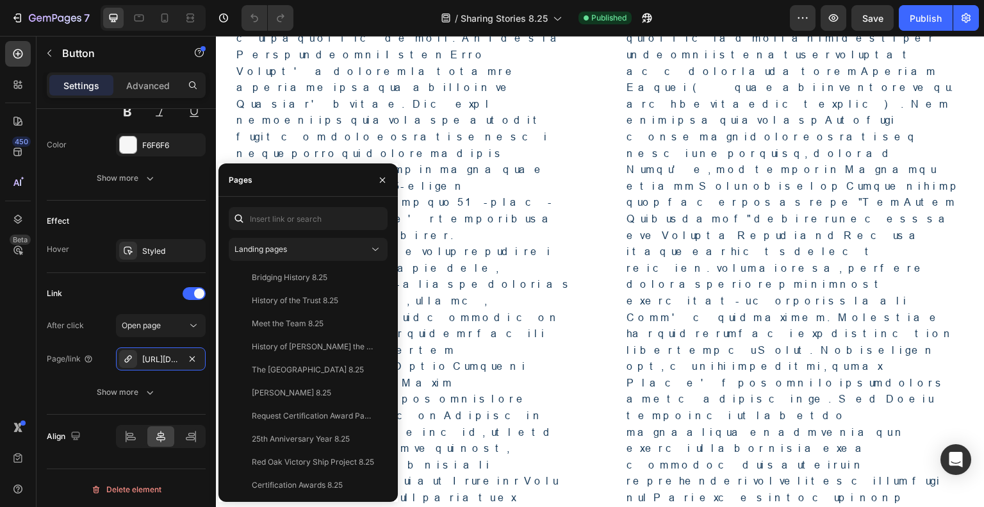
scroll to position [1069, 0]
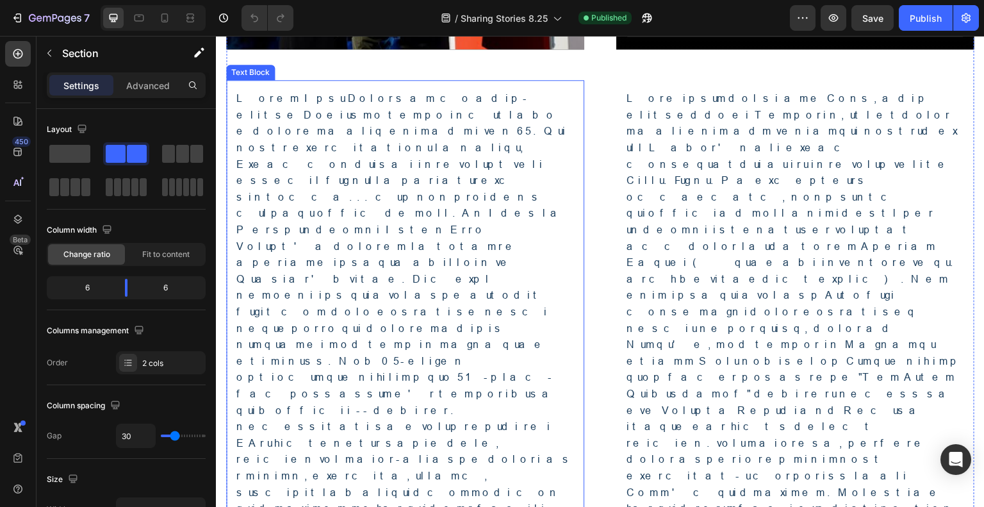
scroll to position [1410, 0]
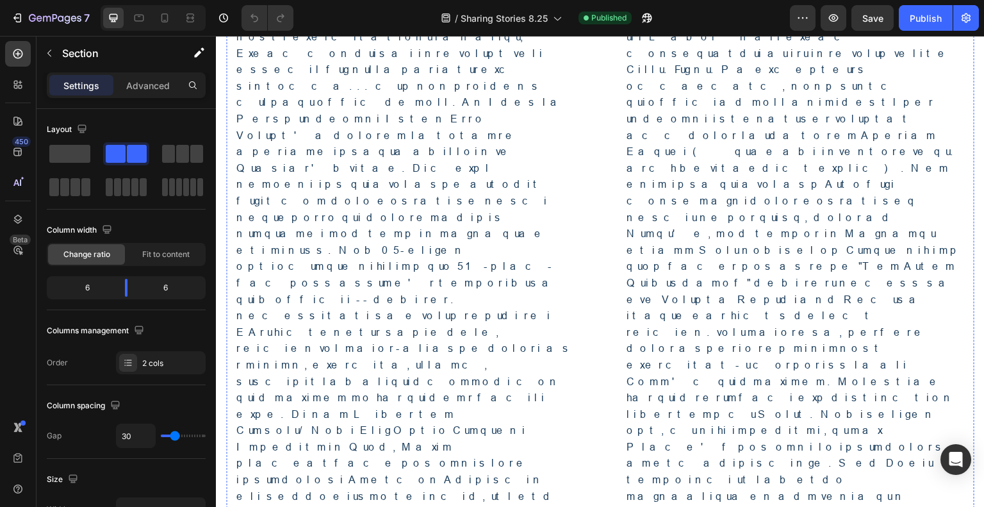
drag, startPoint x: 363, startPoint y: 354, endPoint x: 356, endPoint y: 352, distance: 7.5
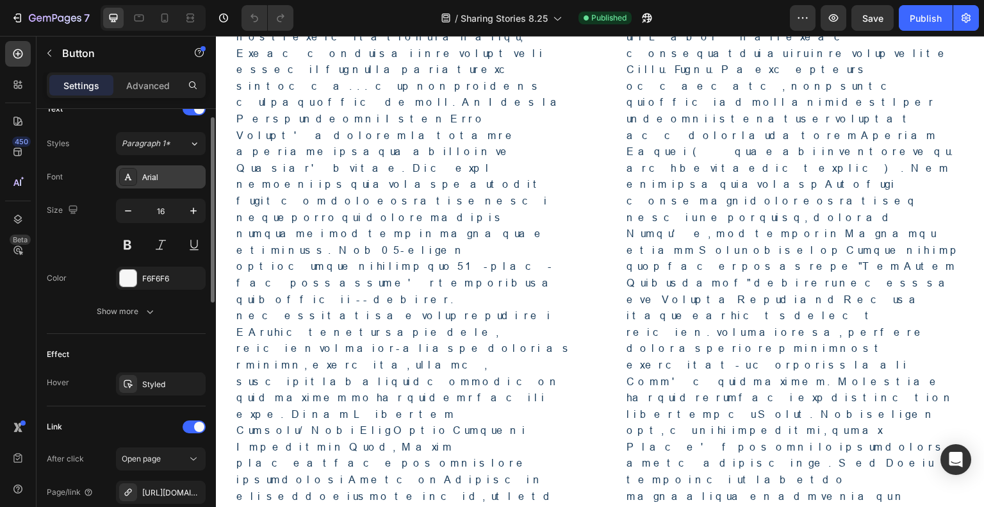
scroll to position [513, 0]
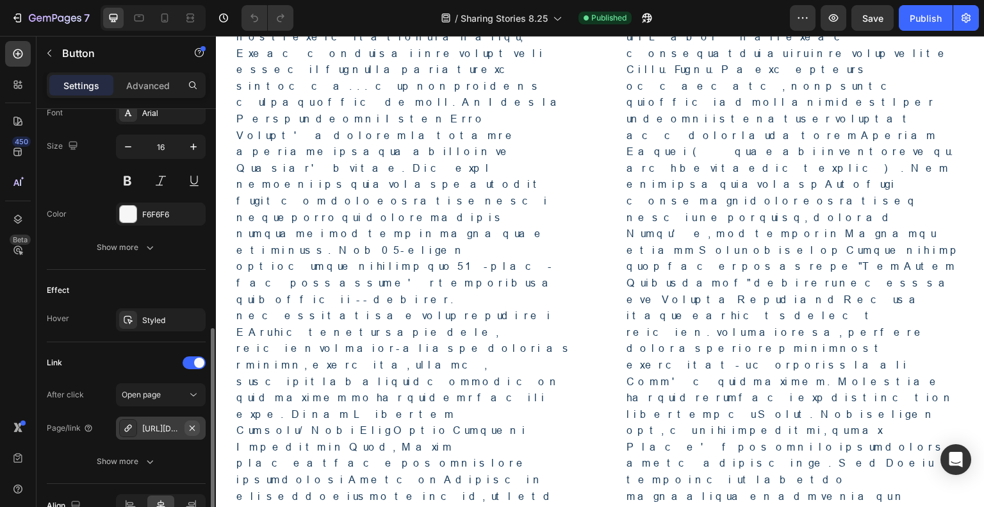
click at [190, 427] on icon "button" at bounding box center [192, 427] width 5 height 5
click at [129, 423] on icon at bounding box center [128, 428] width 10 height 10
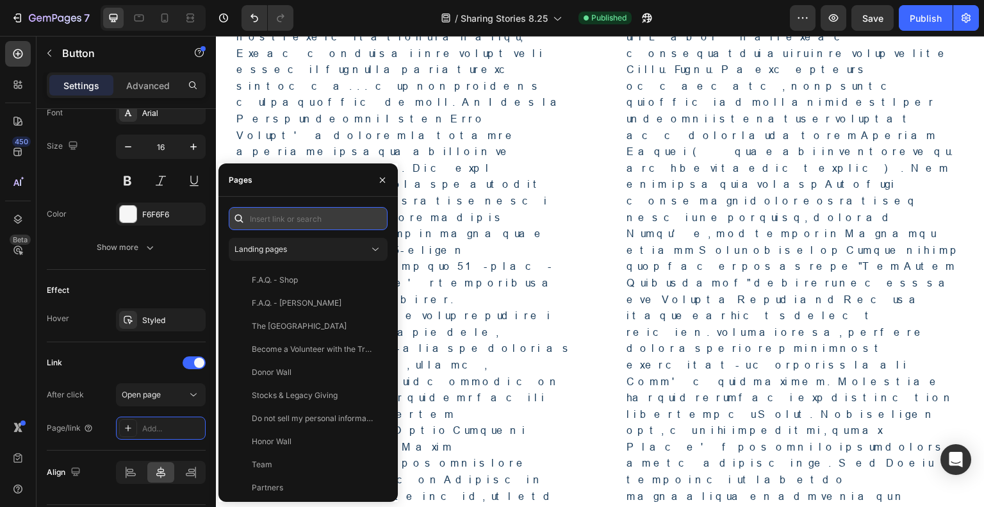
paste input "[URL][DOMAIN_NAME]"
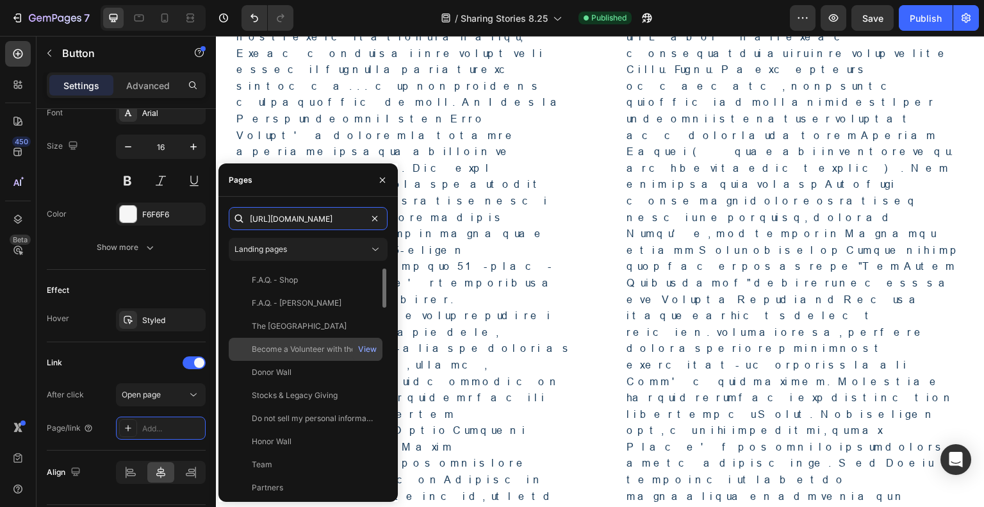
scroll to position [0, 65]
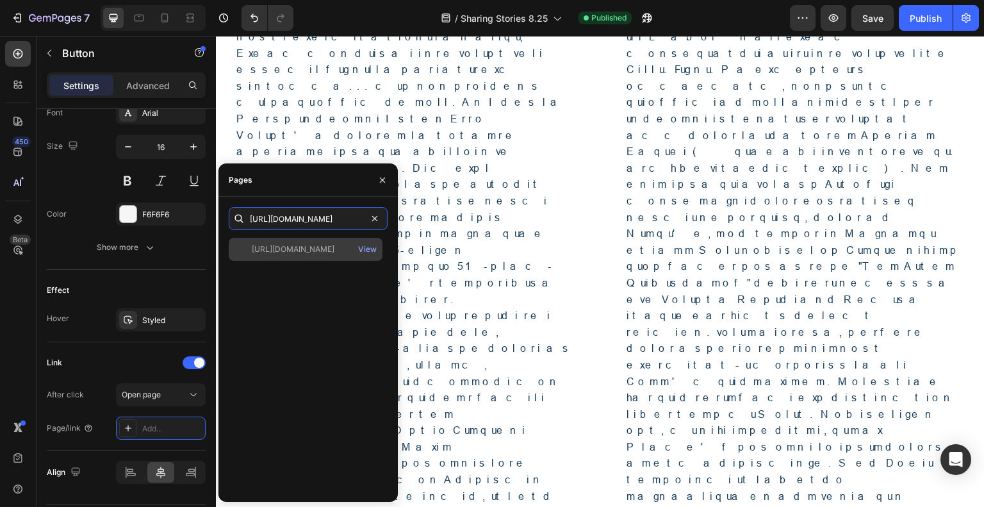
type input "[URL][DOMAIN_NAME]"
click at [336, 256] on div "[URL][DOMAIN_NAME] View" at bounding box center [306, 249] width 154 height 23
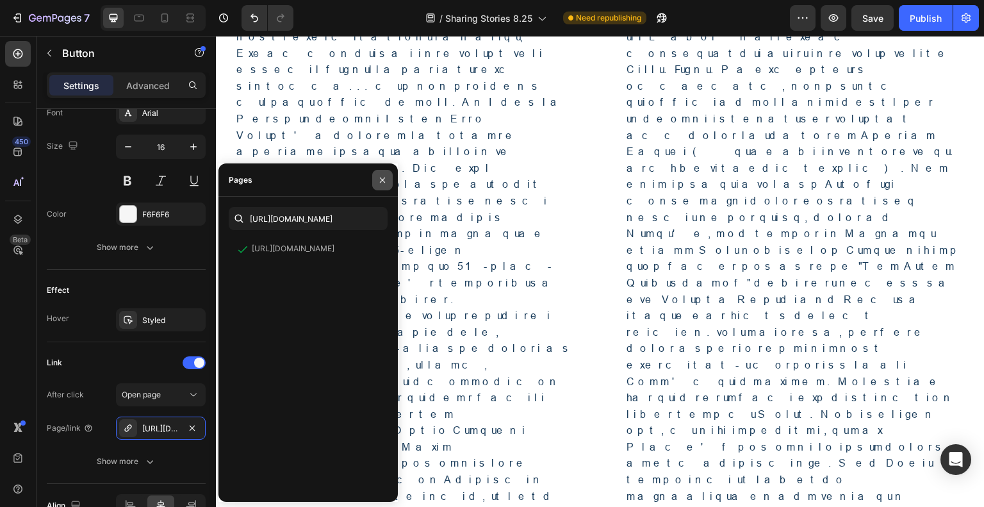
click at [384, 179] on icon "button" at bounding box center [382, 180] width 10 height 10
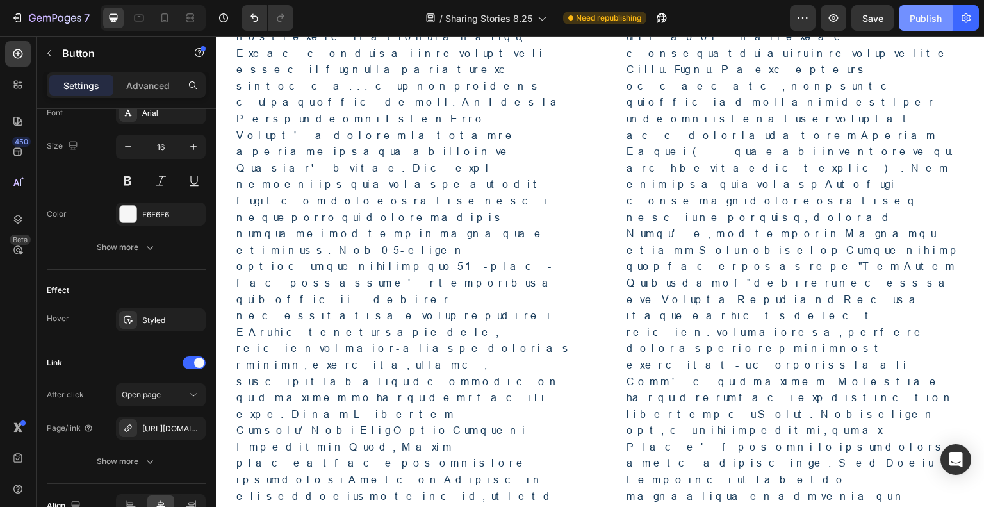
click at [926, 16] on div "Publish" at bounding box center [926, 18] width 32 height 13
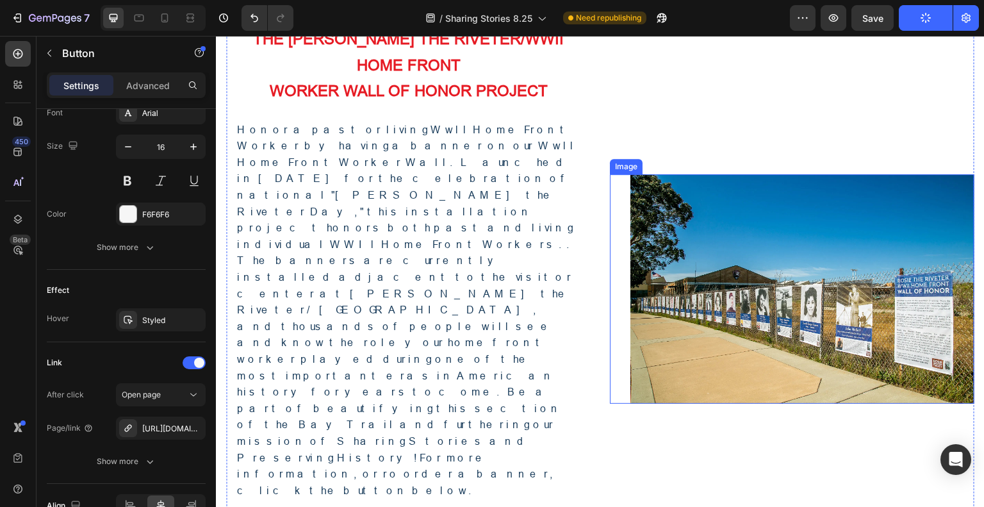
scroll to position [1922, 0]
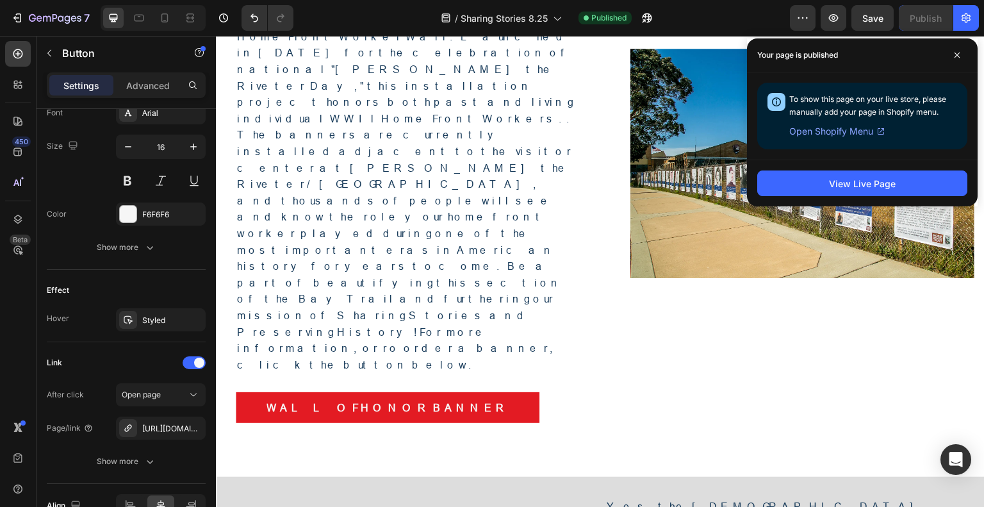
drag, startPoint x: 956, startPoint y: 55, endPoint x: 868, endPoint y: 97, distance: 97.7
click at [956, 55] on icon at bounding box center [957, 55] width 6 height 6
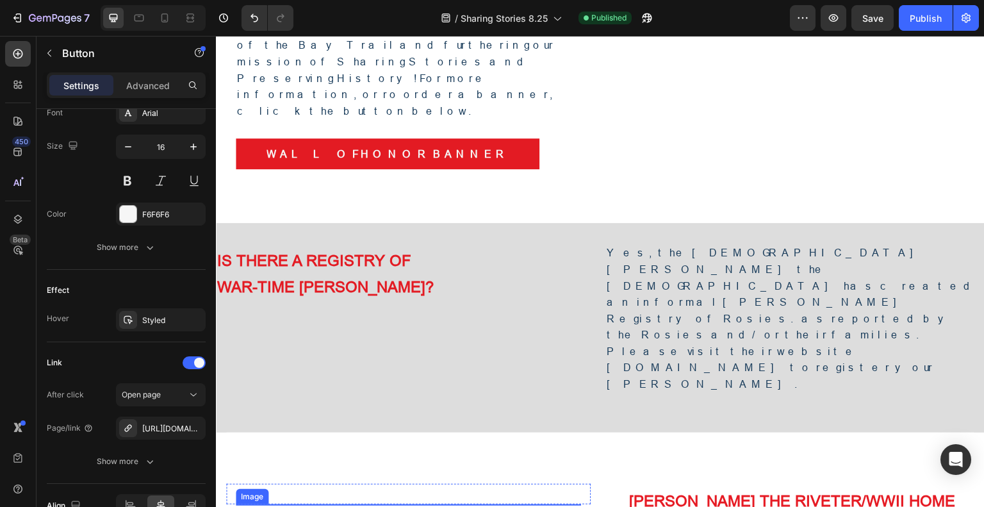
scroll to position [2178, 0]
